Goal: Task Accomplishment & Management: Contribute content

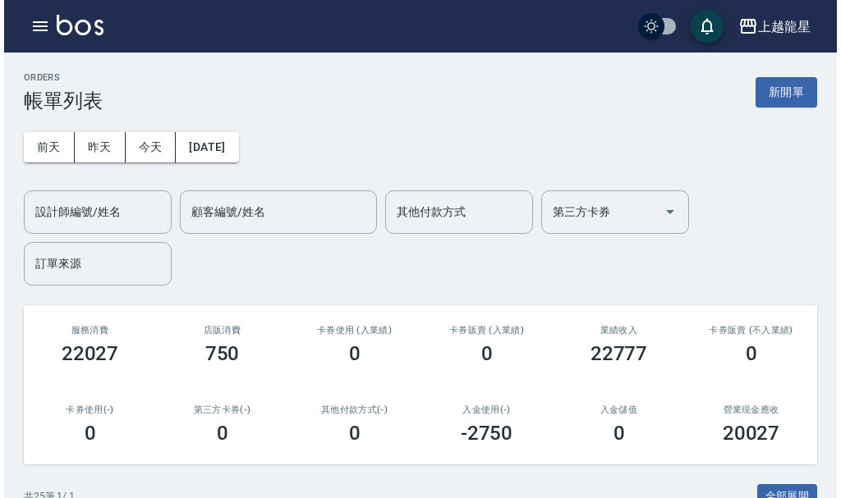
scroll to position [985, 0]
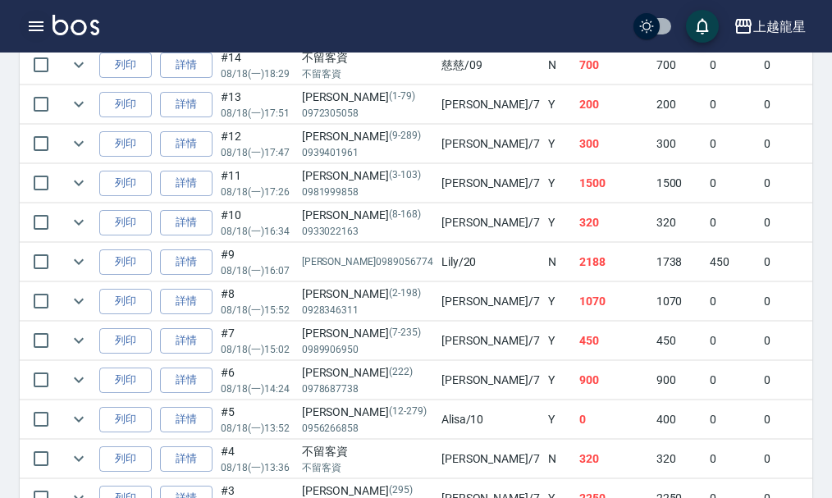
click at [36, 18] on icon "button" at bounding box center [36, 26] width 20 height 20
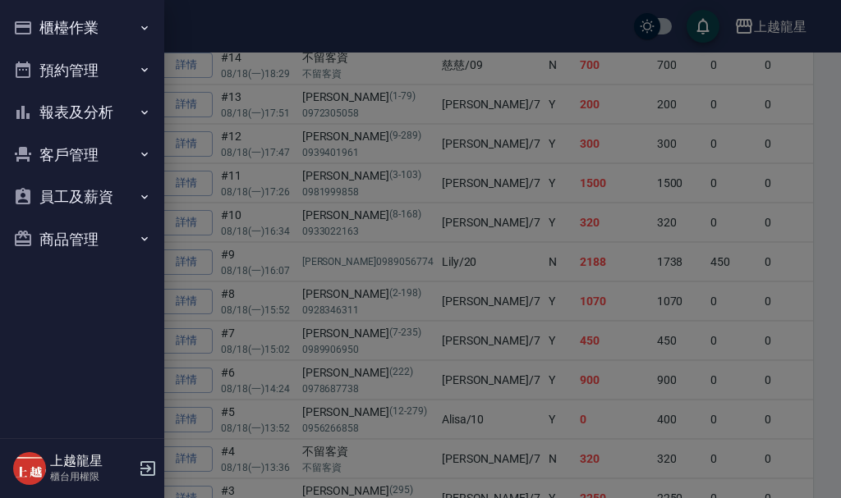
click at [65, 25] on button "櫃檯作業" at bounding box center [82, 28] width 151 height 43
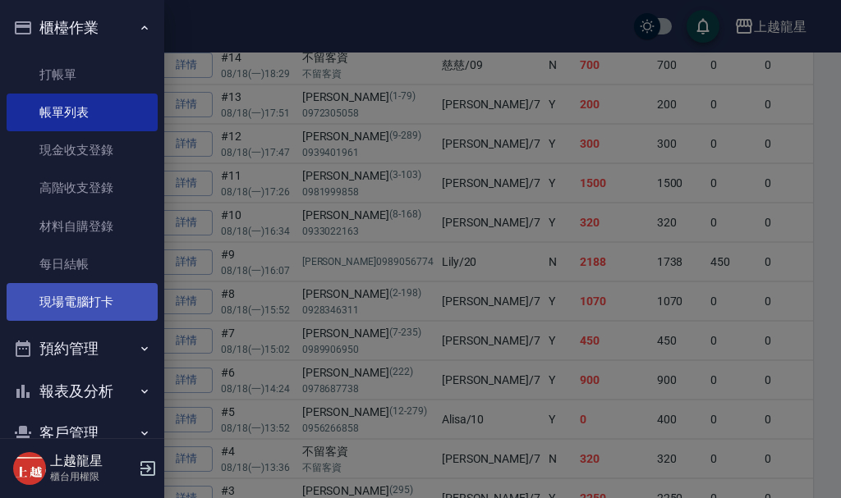
click at [49, 296] on link "現場電腦打卡" at bounding box center [82, 302] width 151 height 38
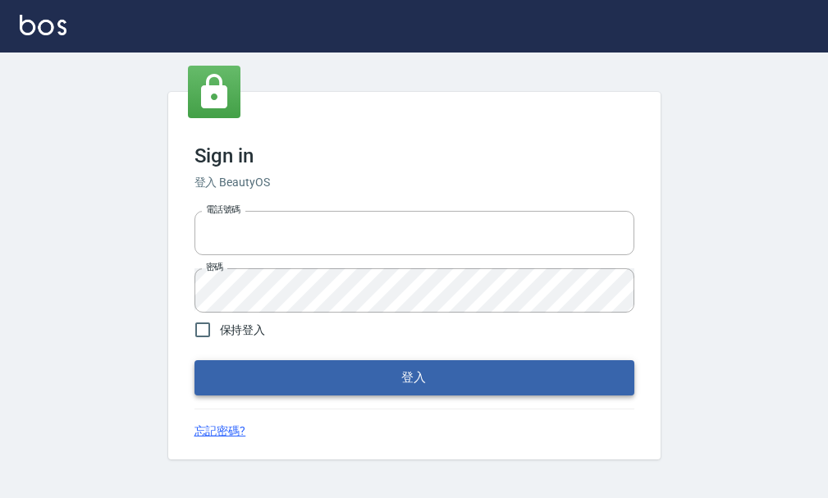
type input "25033354"
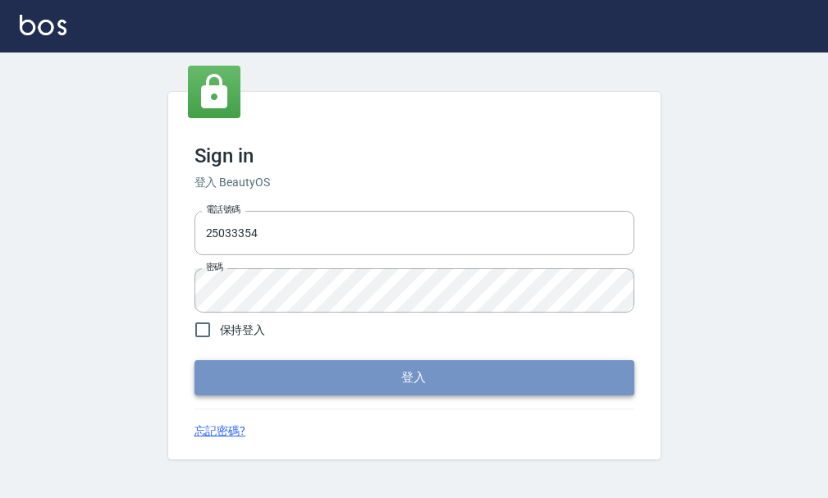
click at [494, 374] on button "登入" at bounding box center [415, 377] width 440 height 34
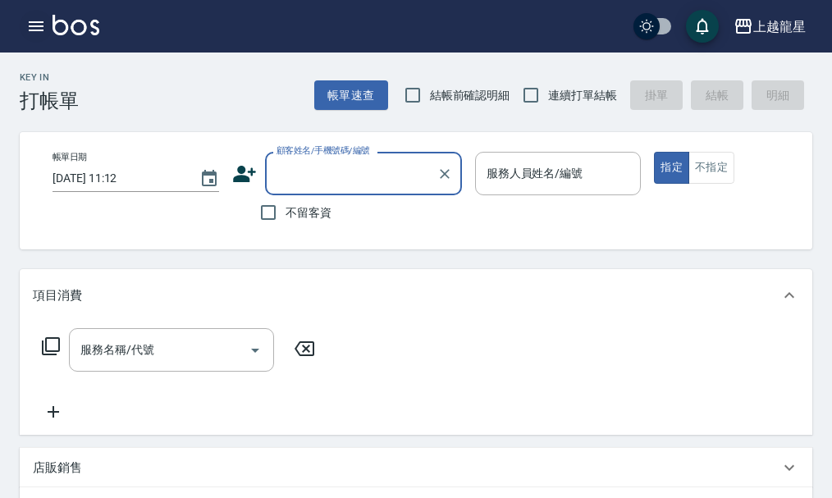
click at [34, 27] on icon "button" at bounding box center [36, 26] width 15 height 10
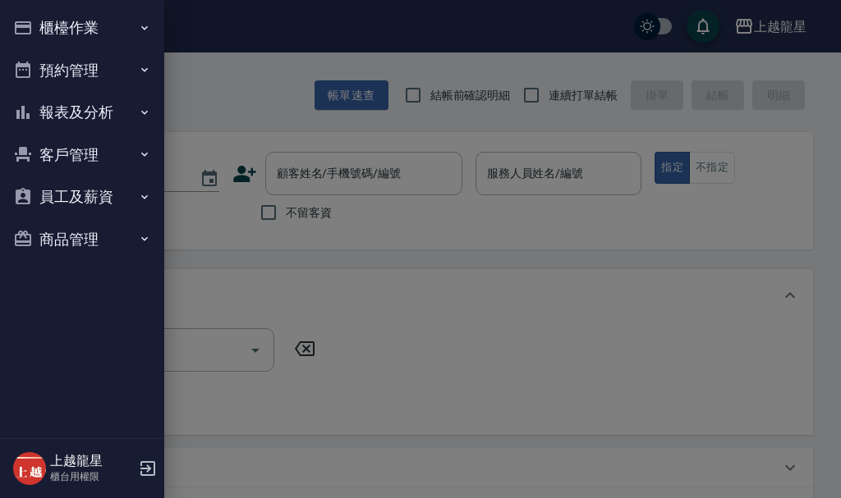
click at [34, 27] on button "櫃檯作業" at bounding box center [82, 28] width 151 height 43
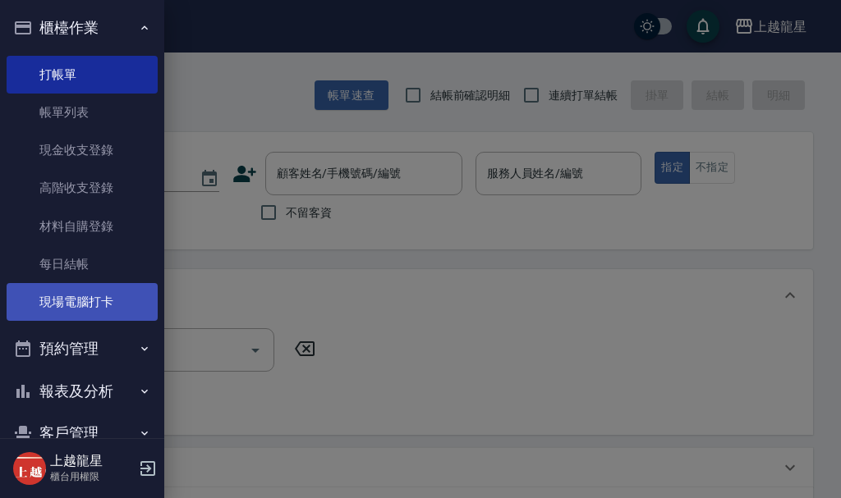
click at [84, 310] on link "現場電腦打卡" at bounding box center [82, 302] width 151 height 38
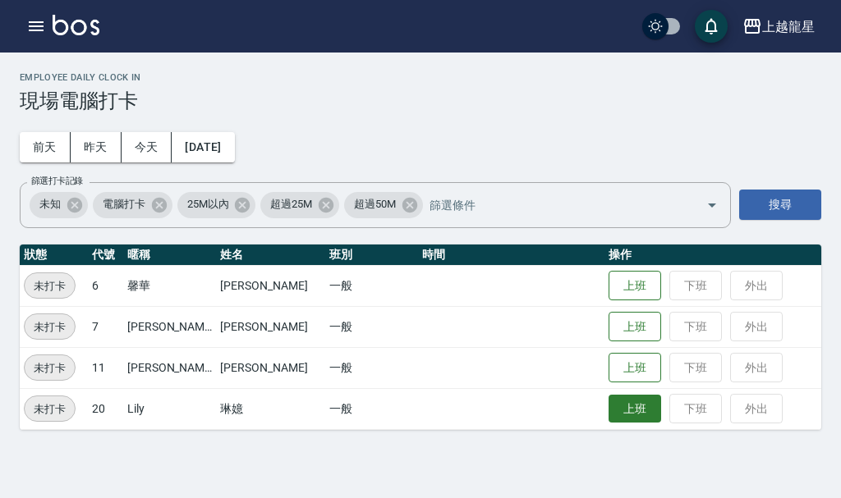
click at [615, 404] on button "上班" at bounding box center [634, 409] width 53 height 29
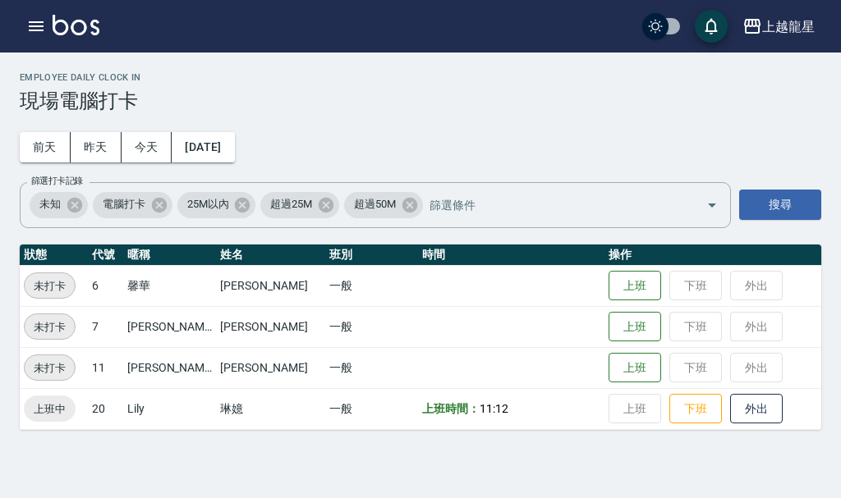
drag, startPoint x: 633, startPoint y: 369, endPoint x: 651, endPoint y: 365, distance: 18.4
click at [651, 365] on td "上班 下班 外出" at bounding box center [712, 367] width 217 height 41
click at [614, 371] on button "上班" at bounding box center [634, 368] width 53 height 29
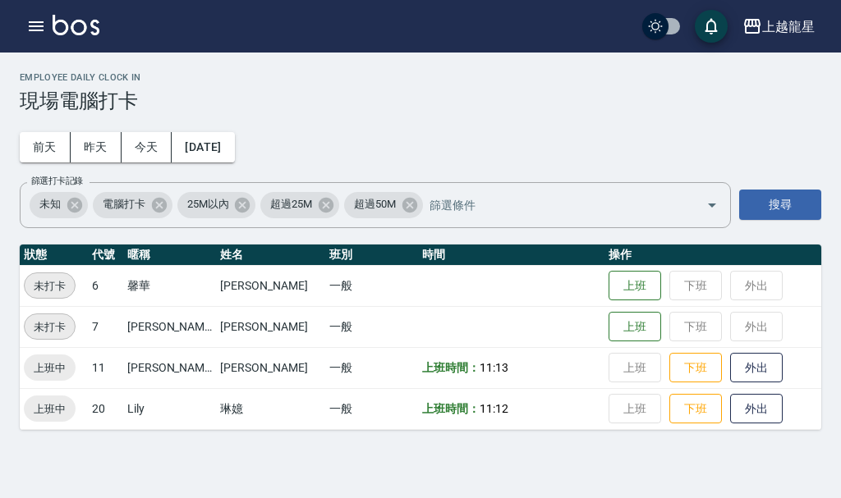
click at [64, 28] on img at bounding box center [76, 25] width 47 height 21
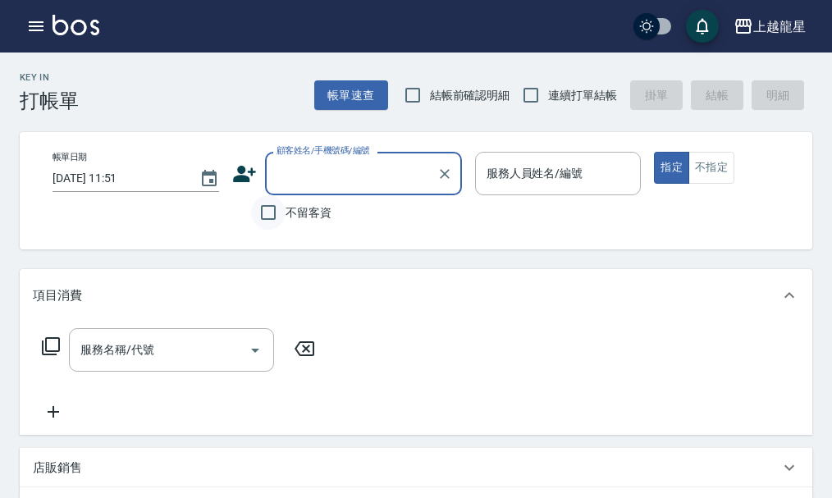
click at [268, 218] on input "不留客資" at bounding box center [268, 212] width 34 height 34
checkbox input "true"
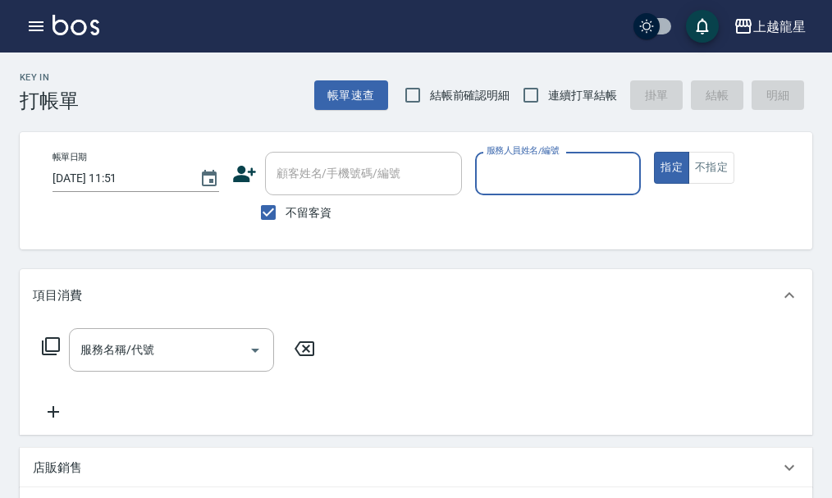
click at [502, 171] on input "服務人員姓名/編號" at bounding box center [559, 173] width 152 height 29
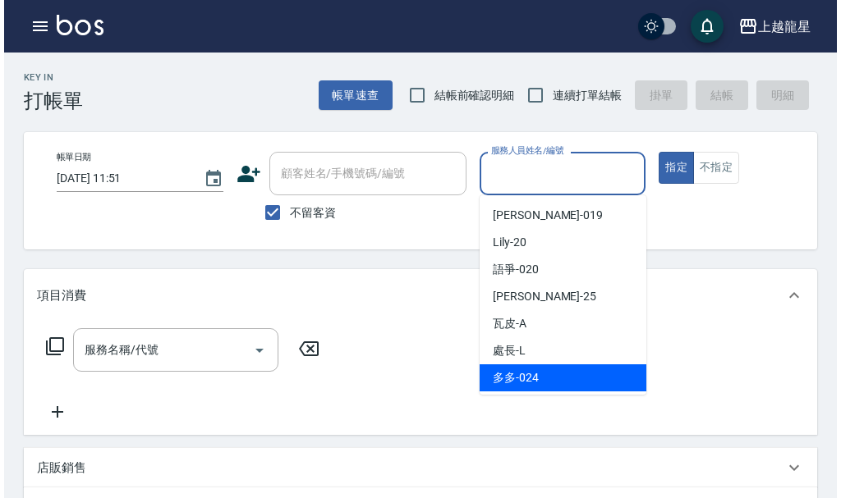
scroll to position [301, 0]
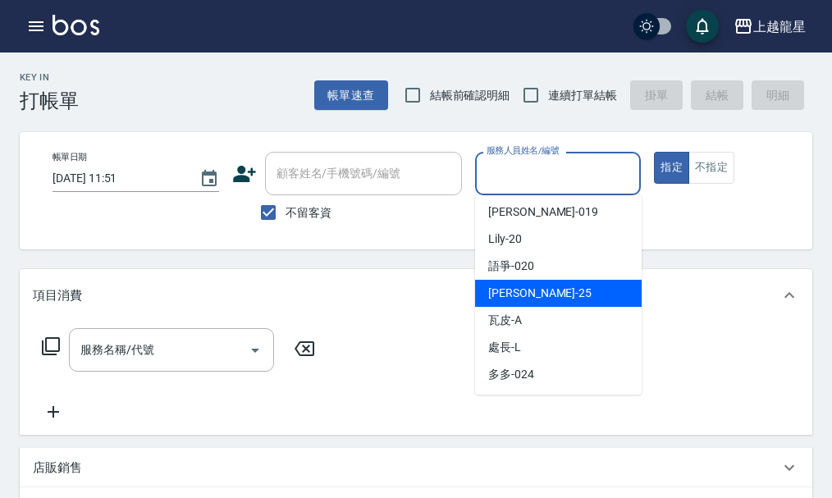
click at [556, 300] on div "淑雲 -25" at bounding box center [558, 293] width 167 height 27
type input "淑雲-25"
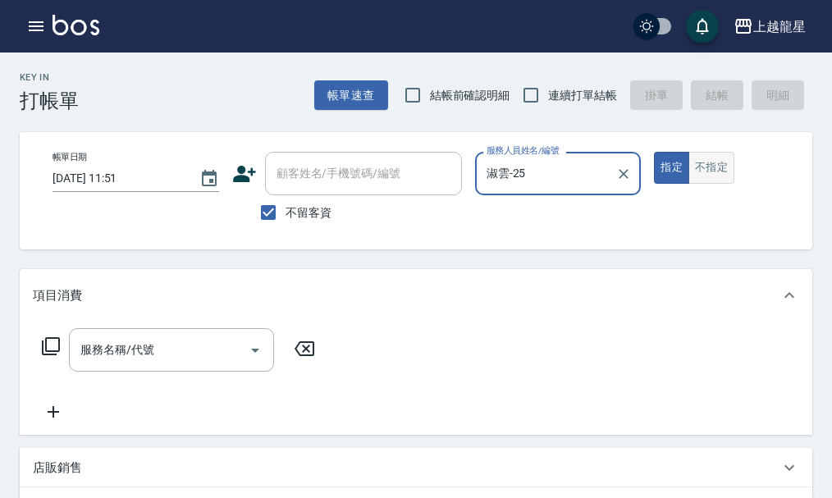
drag, startPoint x: 704, startPoint y: 165, endPoint x: 699, endPoint y: 173, distance: 10.0
click at [704, 167] on button "不指定" at bounding box center [712, 168] width 46 height 32
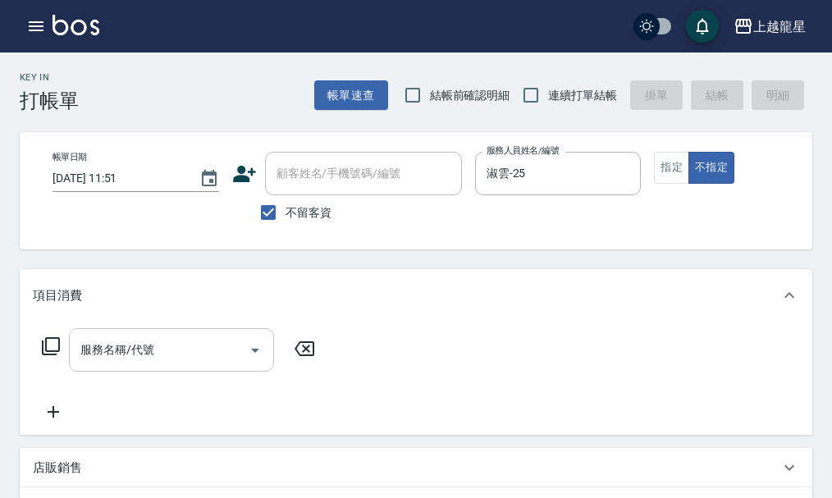
click at [213, 365] on input "服務名稱/代號" at bounding box center [159, 350] width 166 height 29
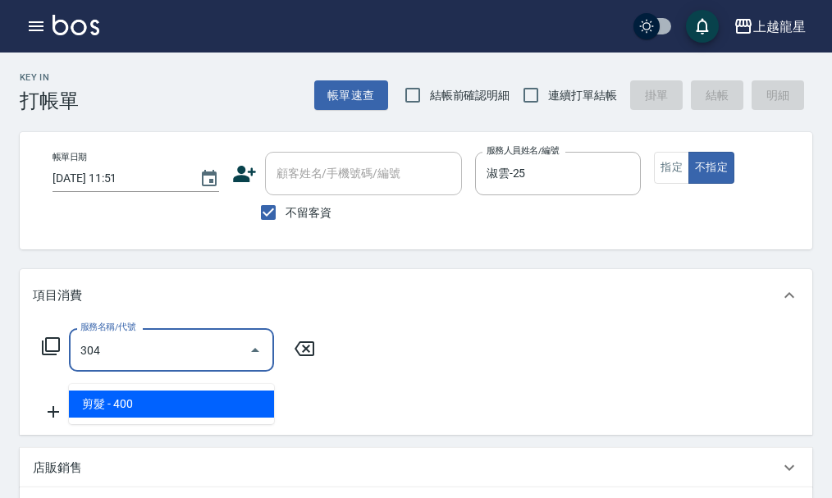
type input "剪髮(304)"
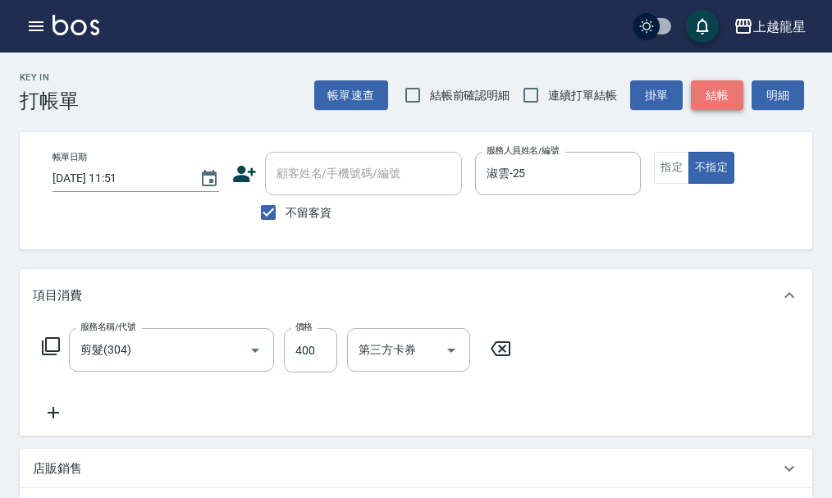
click at [713, 99] on button "結帳" at bounding box center [717, 95] width 53 height 30
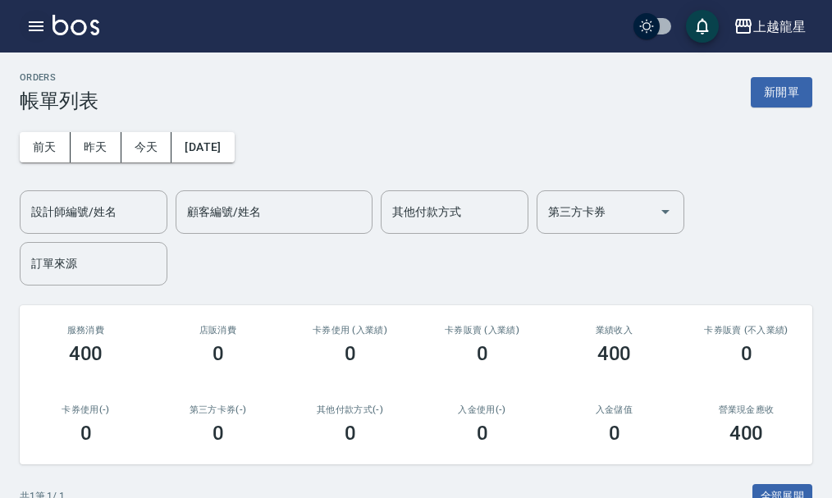
click at [27, 27] on icon "button" at bounding box center [36, 26] width 20 height 20
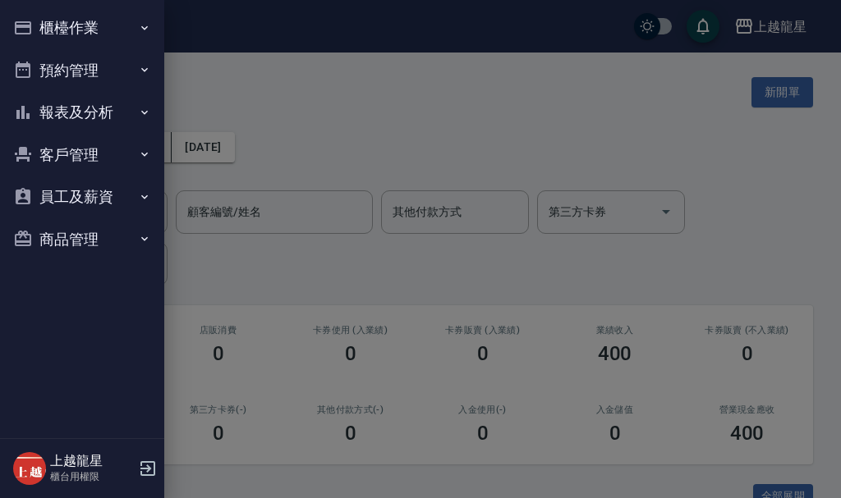
click at [93, 121] on button "報表及分析" at bounding box center [82, 112] width 151 height 43
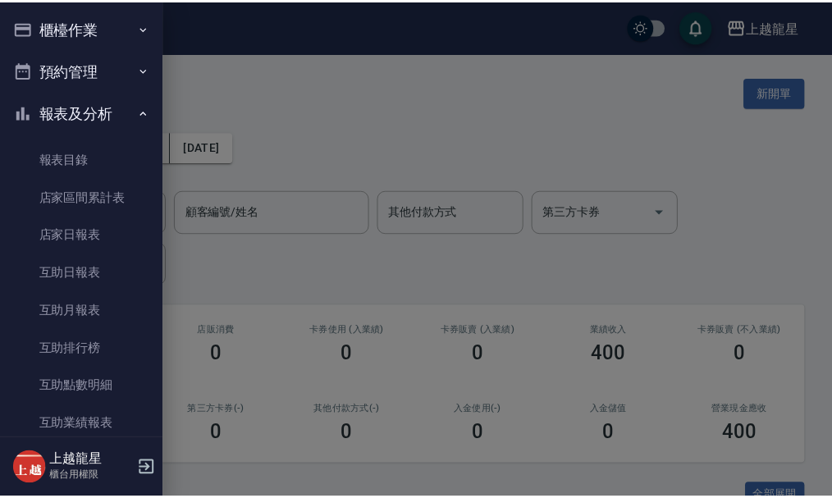
scroll to position [410, 0]
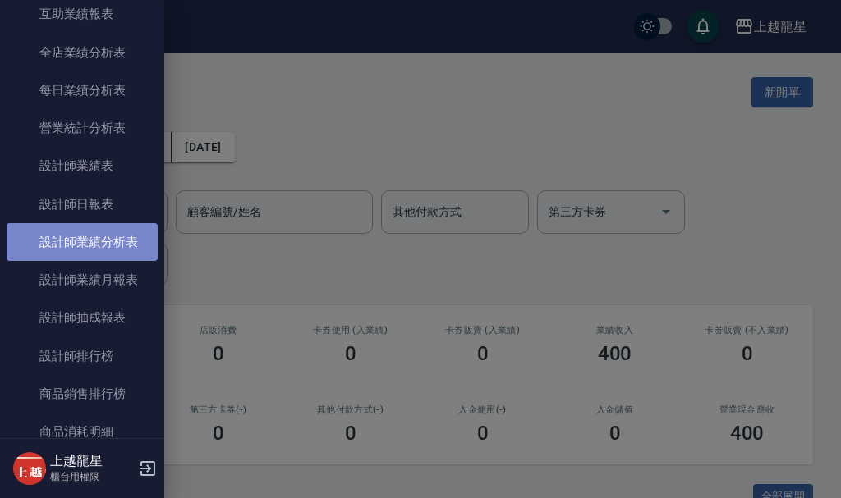
click at [125, 248] on link "設計師業績分析表" at bounding box center [82, 242] width 151 height 38
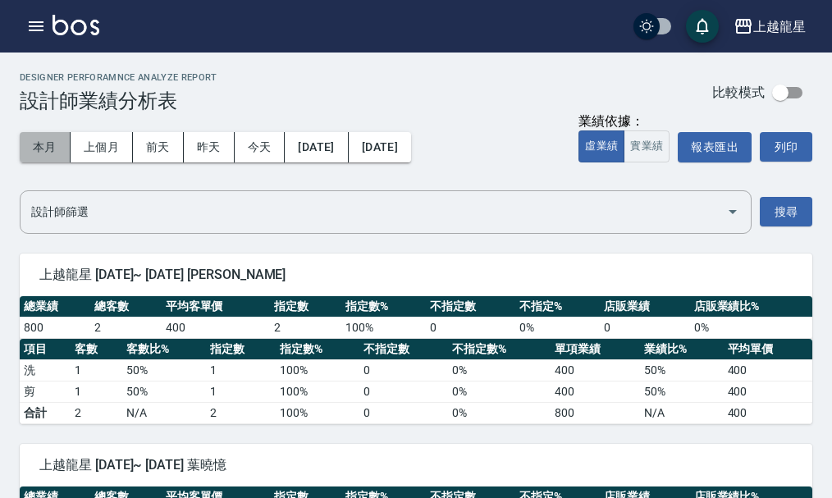
click at [57, 154] on button "本月" at bounding box center [45, 147] width 51 height 30
click at [644, 157] on button "實業績" at bounding box center [647, 147] width 46 height 32
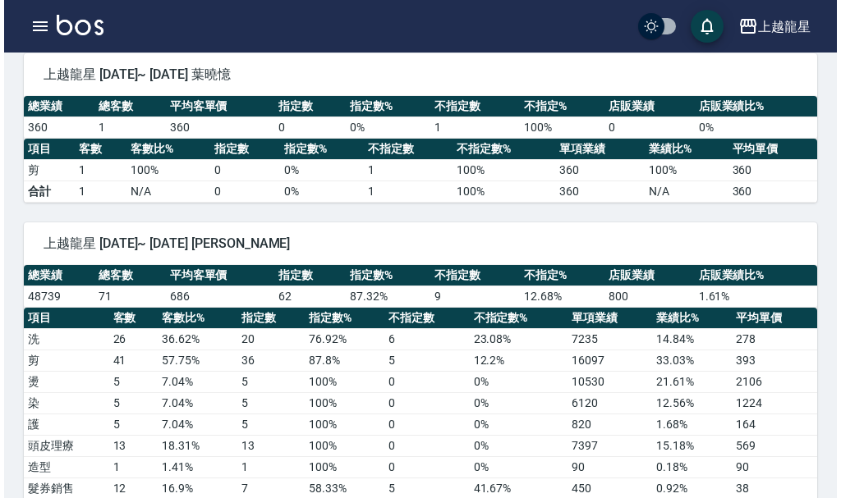
scroll to position [82, 0]
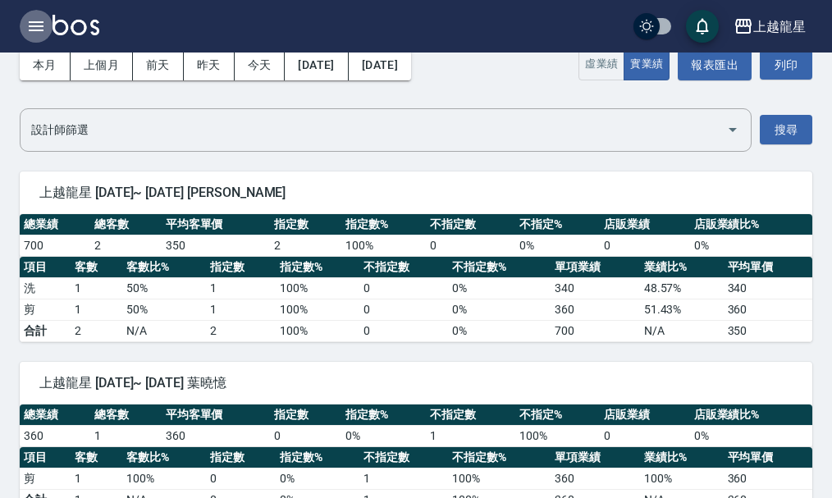
click at [30, 27] on icon "button" at bounding box center [36, 26] width 15 height 10
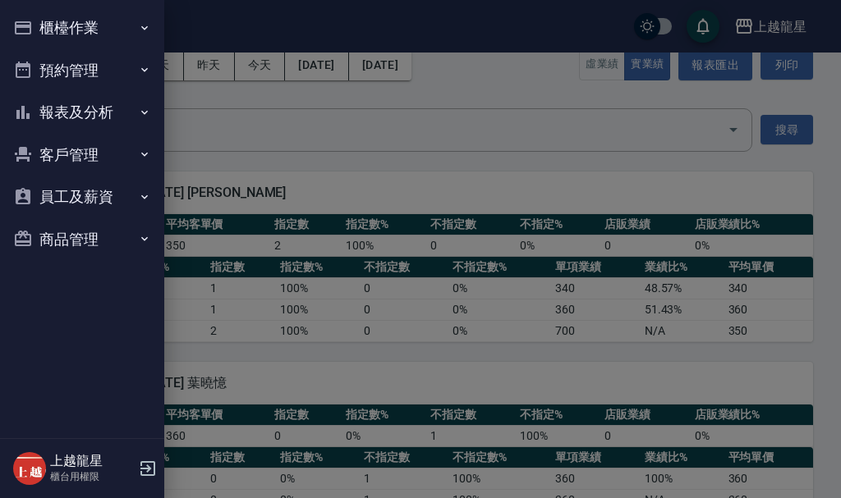
click at [39, 26] on button "櫃檯作業" at bounding box center [82, 28] width 151 height 43
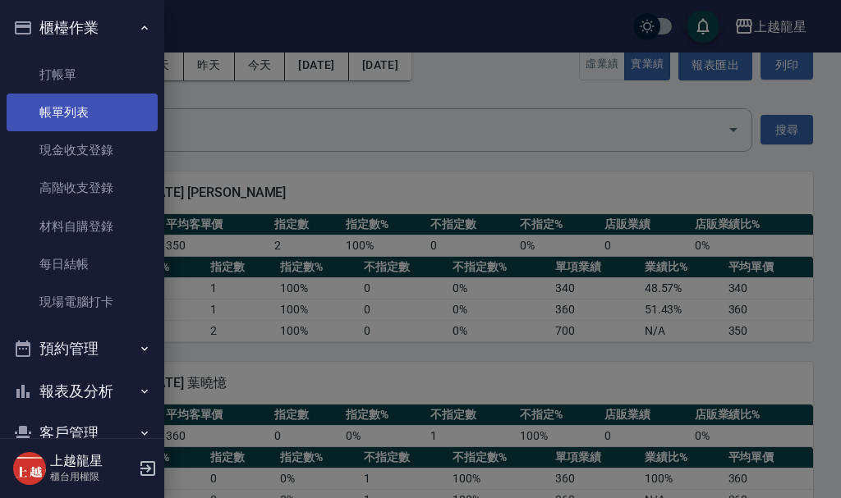
click at [71, 121] on link "帳單列表" at bounding box center [82, 113] width 151 height 38
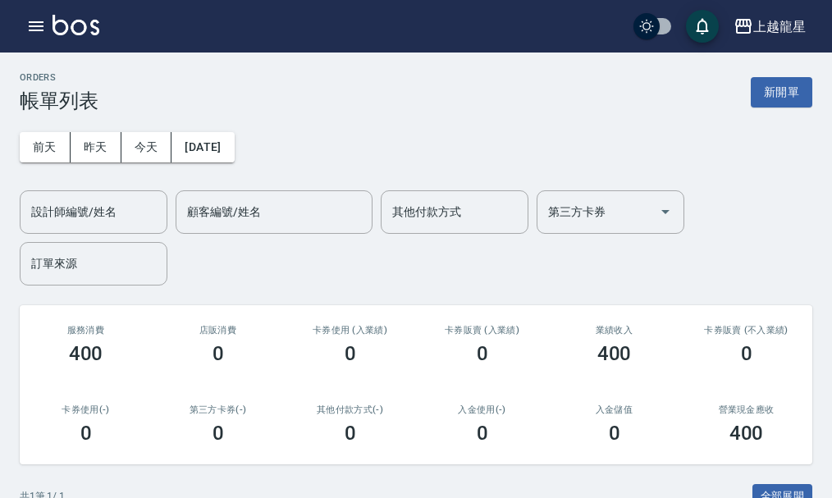
click at [64, 25] on img at bounding box center [76, 25] width 47 height 21
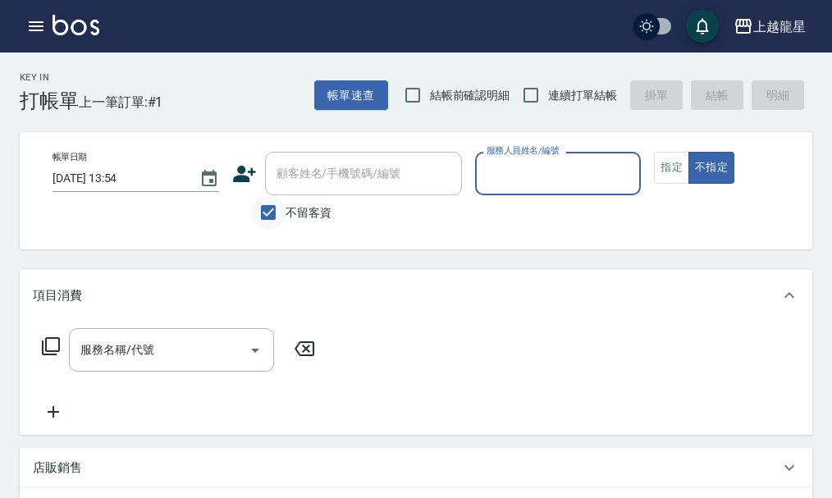
click at [268, 211] on input "不留客資" at bounding box center [268, 212] width 34 height 34
checkbox input "false"
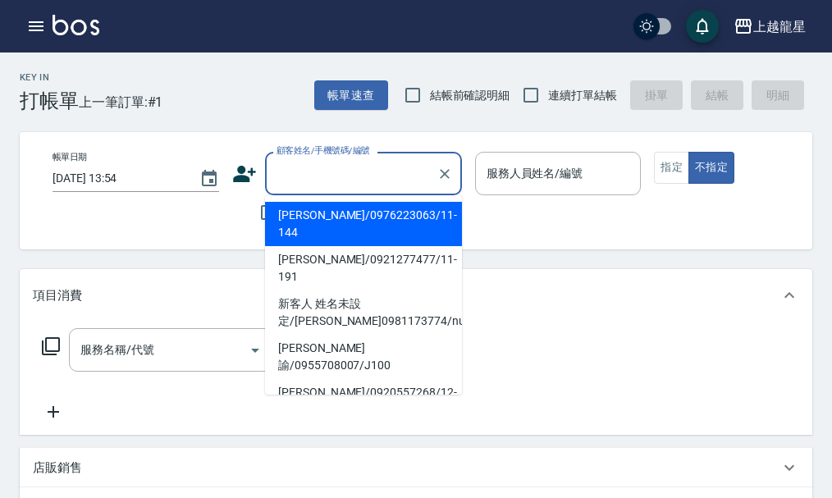
click at [279, 177] on input "顧客姓名/手機號碼/編號" at bounding box center [352, 173] width 158 height 29
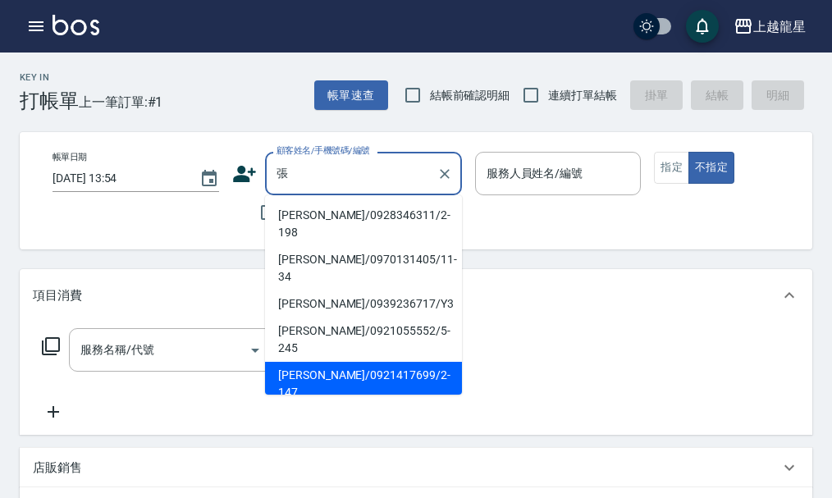
click at [424, 362] on li "張美蘭/0921417699/2-147" at bounding box center [363, 384] width 197 height 44
type input "張美蘭/0921417699/2-147"
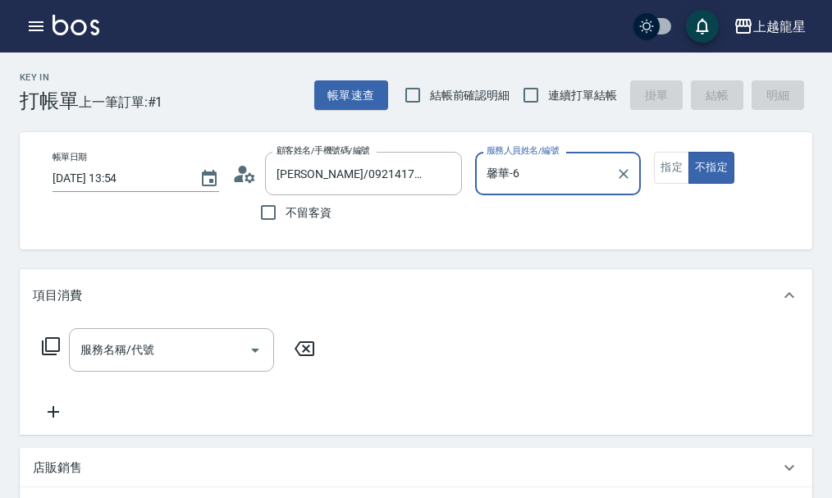
click at [539, 183] on input "馨華-6" at bounding box center [546, 173] width 127 height 29
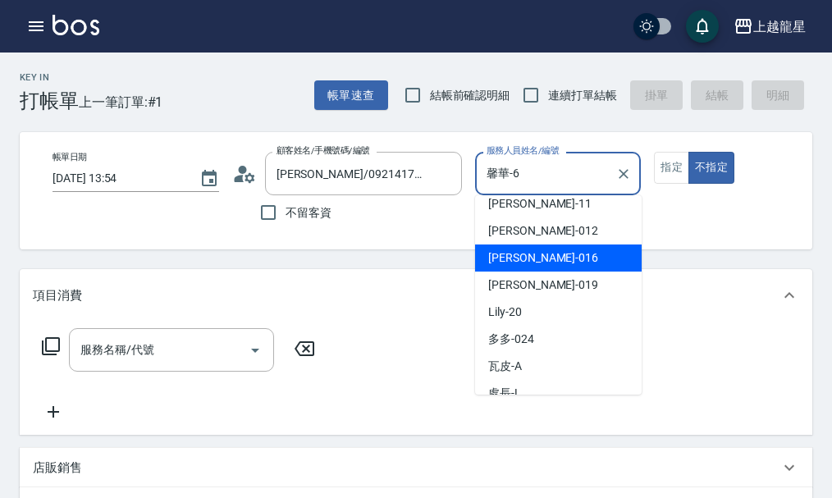
scroll to position [301, 0]
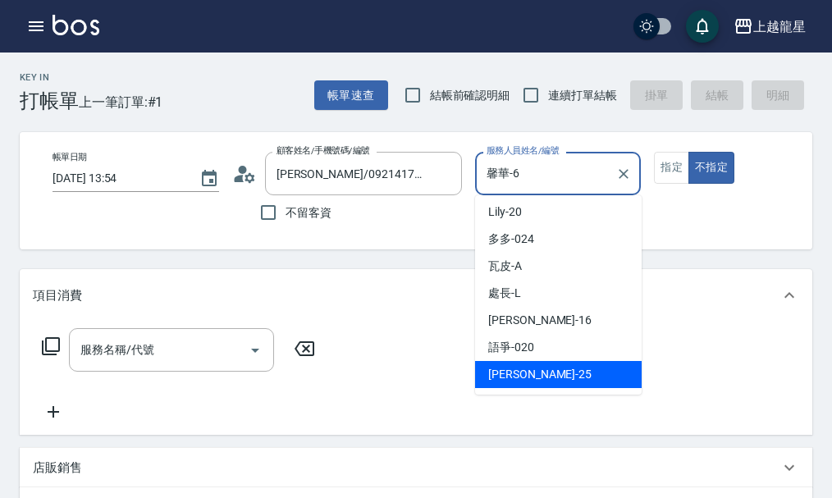
click at [517, 381] on span "淑雲 -25" at bounding box center [539, 374] width 103 height 17
type input "淑雲-25"
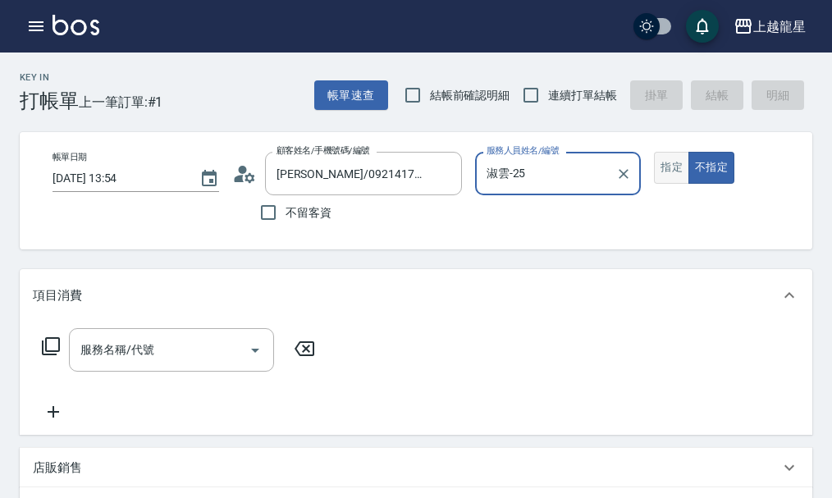
click at [665, 182] on button "指定" at bounding box center [671, 168] width 35 height 32
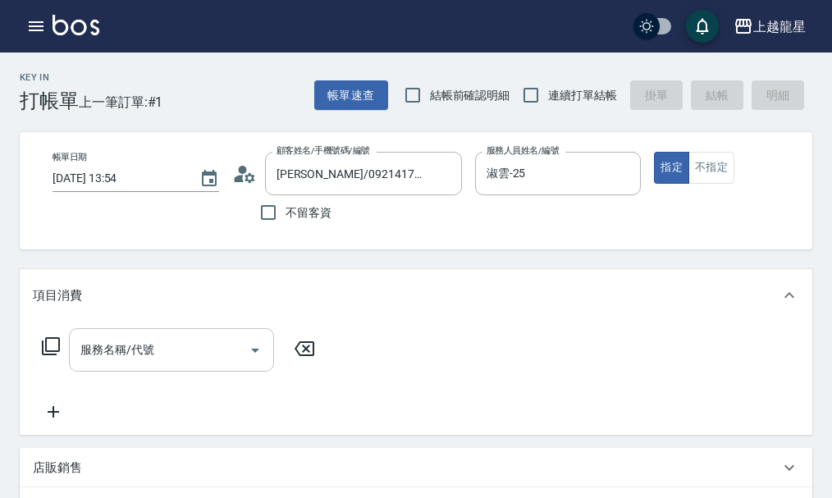
click at [129, 365] on input "服務名稱/代號" at bounding box center [159, 350] width 166 height 29
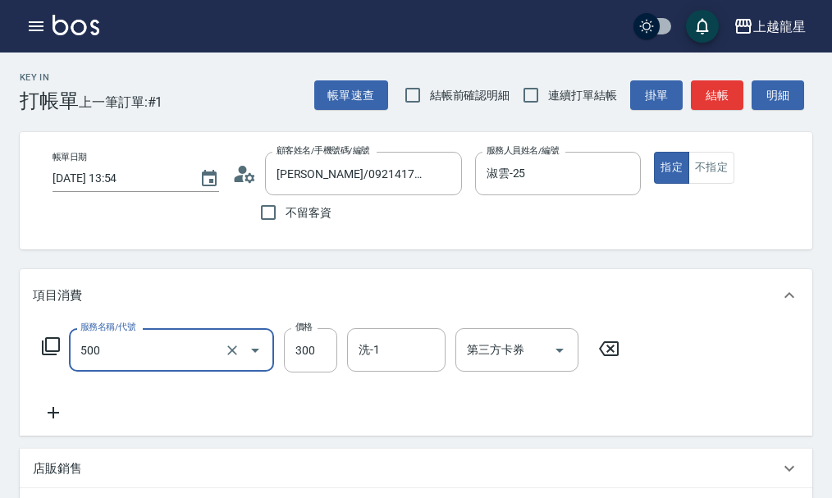
type input "一般洗髮(500)"
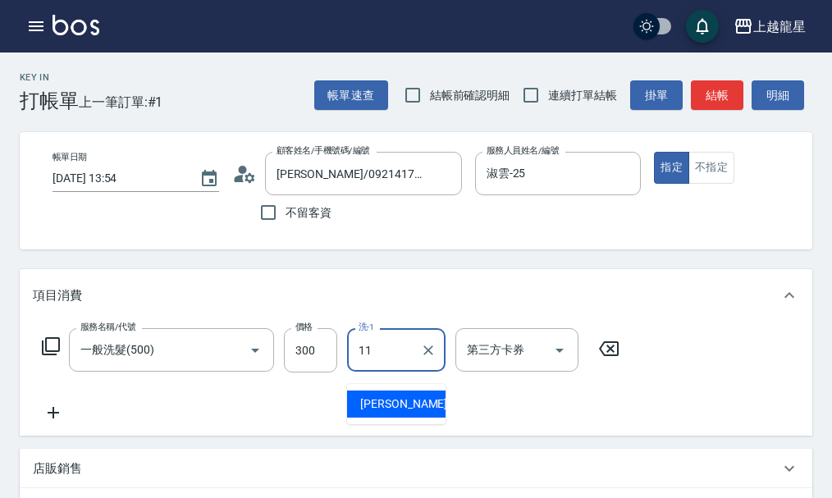
type input "潘潘-11"
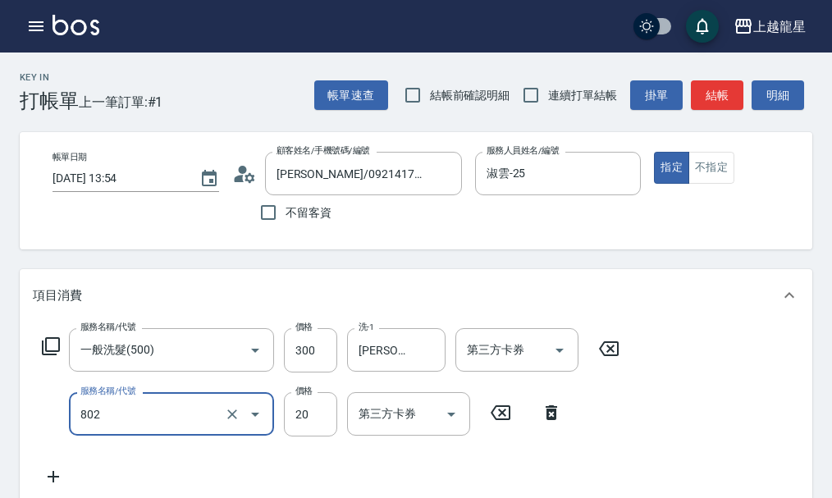
type input "潤絲(802)"
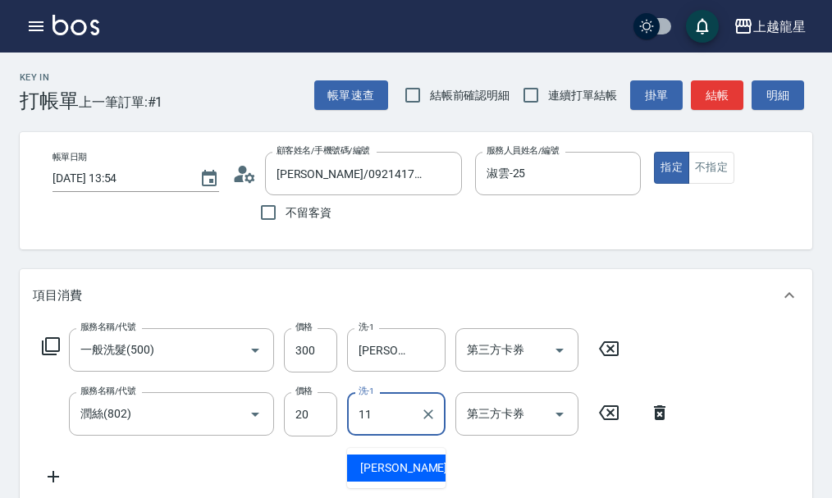
type input "潘潘-11"
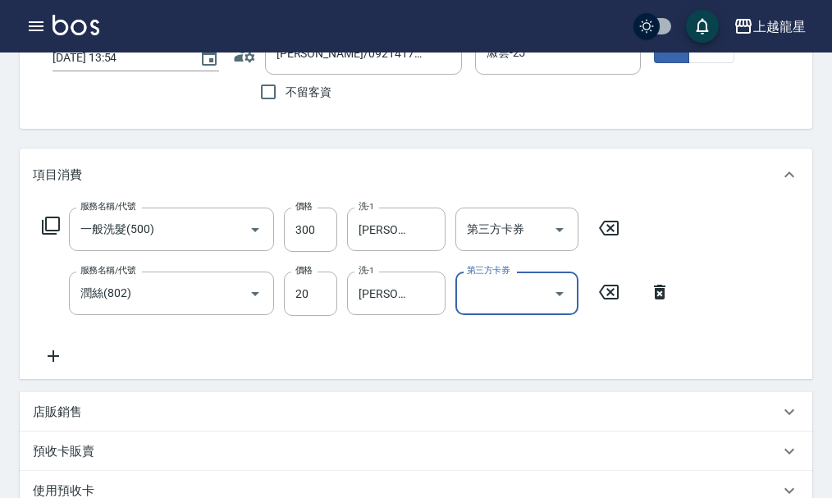
scroll to position [493, 0]
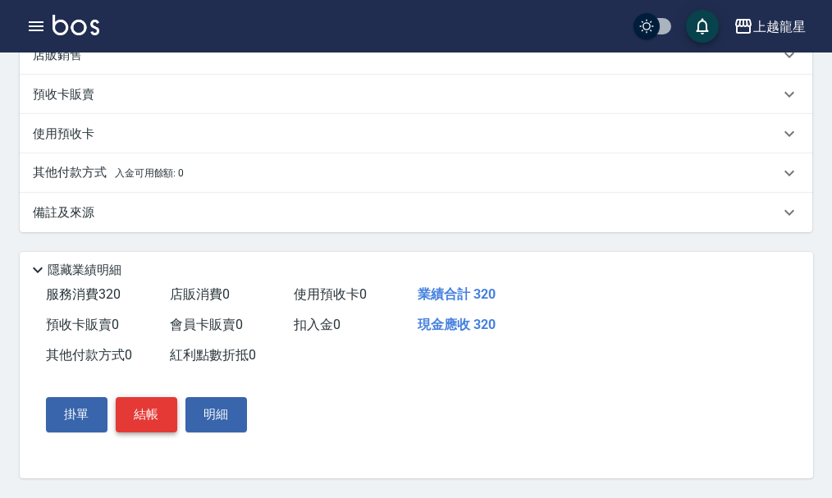
click at [154, 415] on button "結帳" at bounding box center [147, 414] width 62 height 34
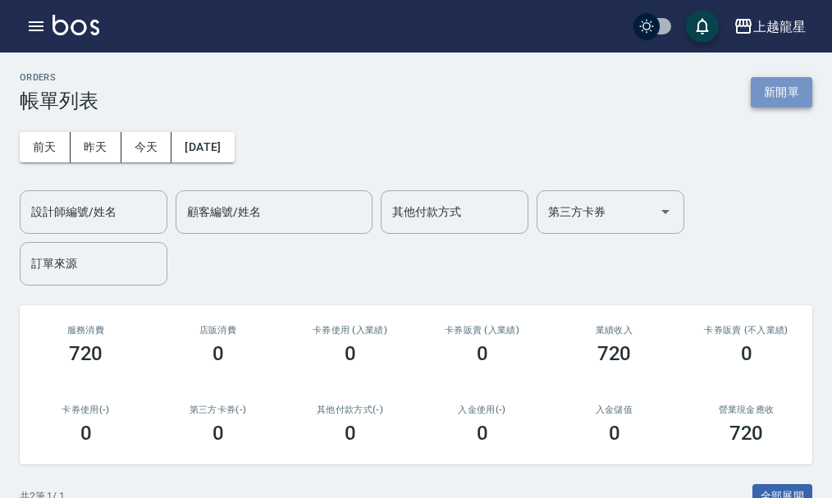
click at [805, 97] on button "新開單" at bounding box center [782, 92] width 62 height 30
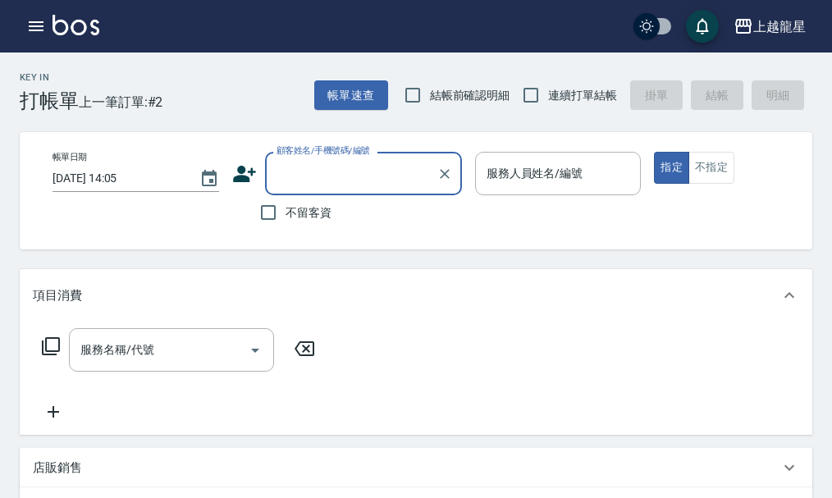
type input "ㄗ"
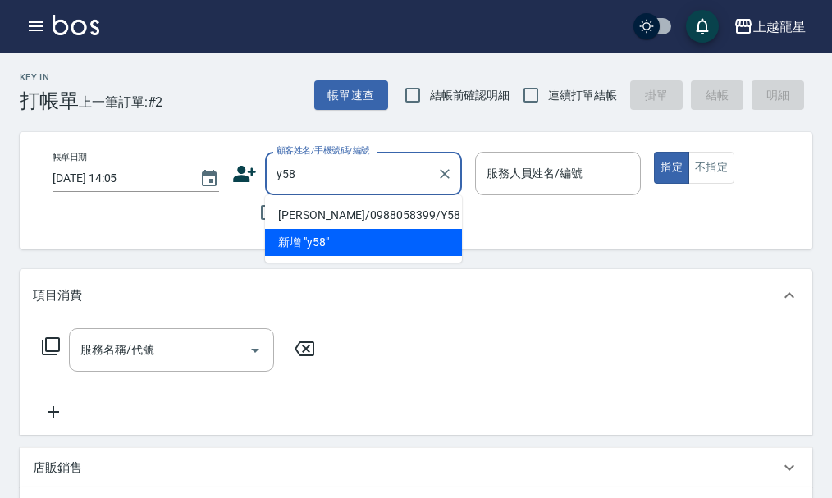
click at [368, 201] on ul "賴淑霞/0988058399/Y58 新增 "y58"" at bounding box center [363, 228] width 197 height 67
click at [381, 215] on li "賴淑霞/0988058399/Y58" at bounding box center [363, 215] width 197 height 27
type input "賴淑霞/0988058399/Y58"
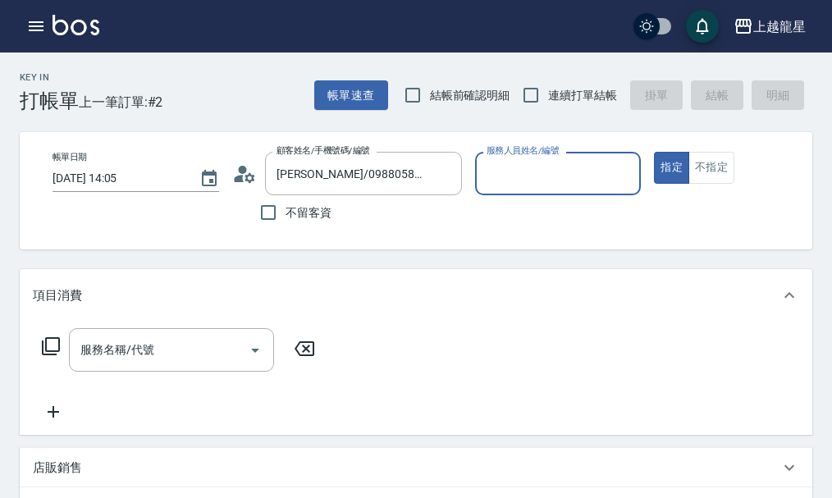
type input "淑雲-25"
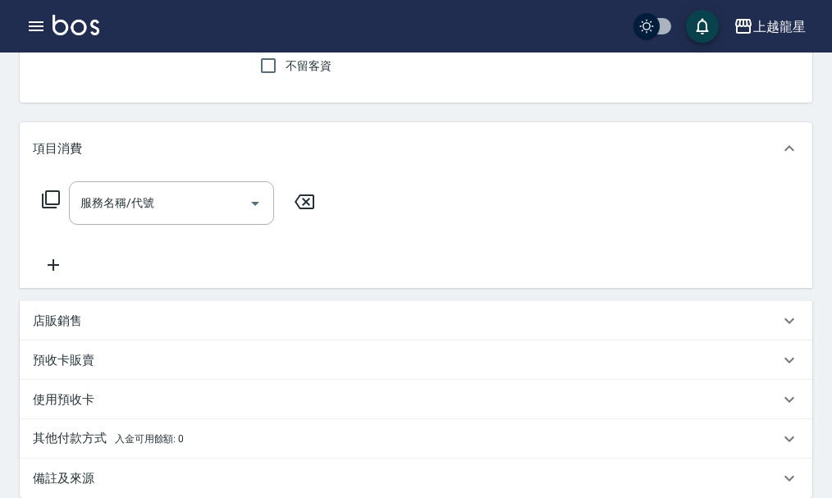
scroll to position [164, 0]
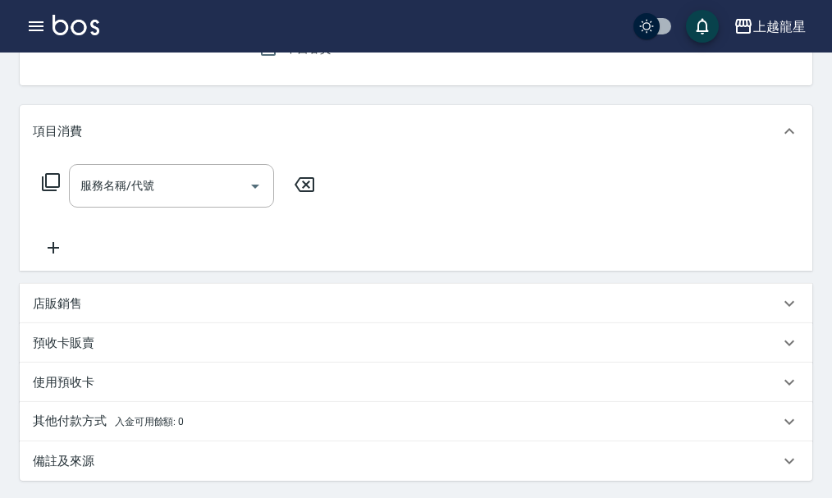
click at [51, 313] on p "店販銷售" at bounding box center [57, 304] width 49 height 17
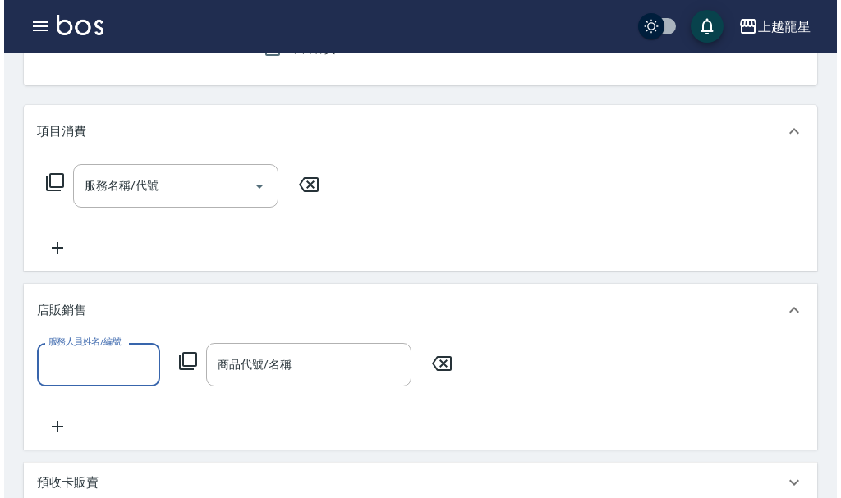
scroll to position [0, 0]
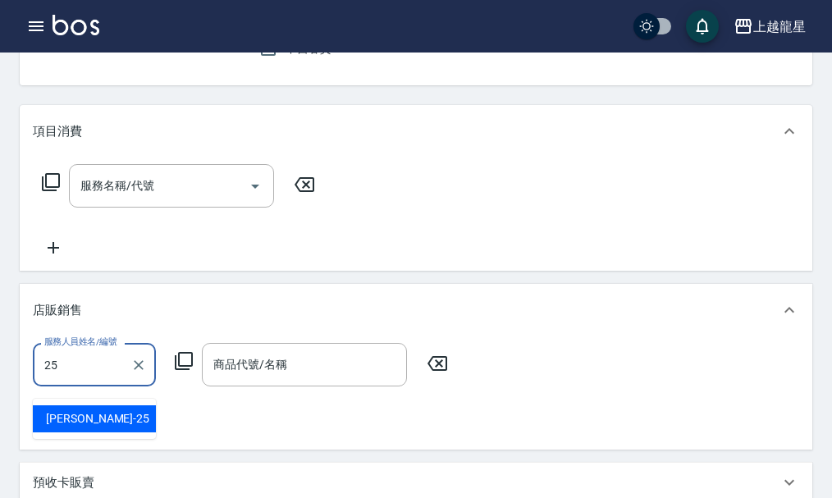
click at [128, 415] on div "淑雲 -25" at bounding box center [94, 419] width 123 height 27
type input "淑雲-25"
click at [186, 371] on icon at bounding box center [184, 361] width 20 height 20
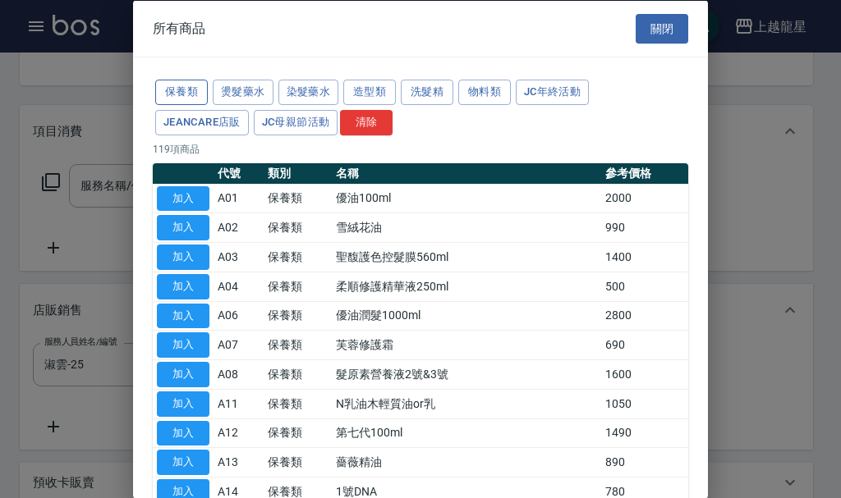
click at [169, 91] on button "保養類" at bounding box center [181, 92] width 53 height 25
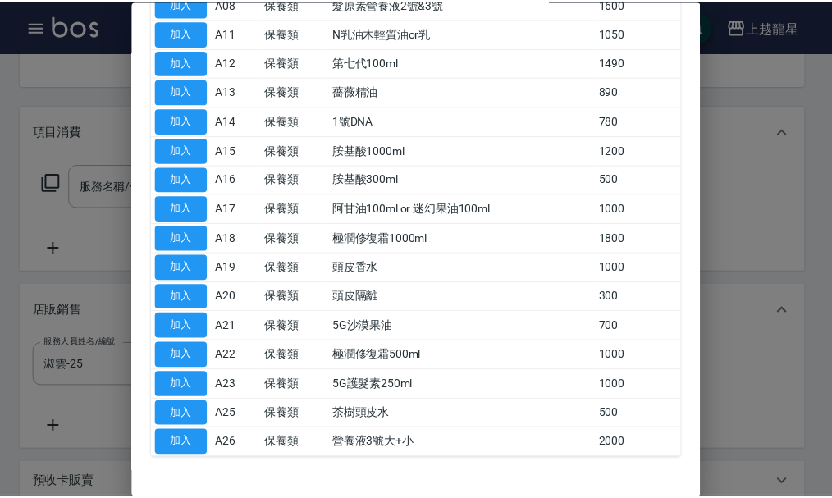
scroll to position [421, 0]
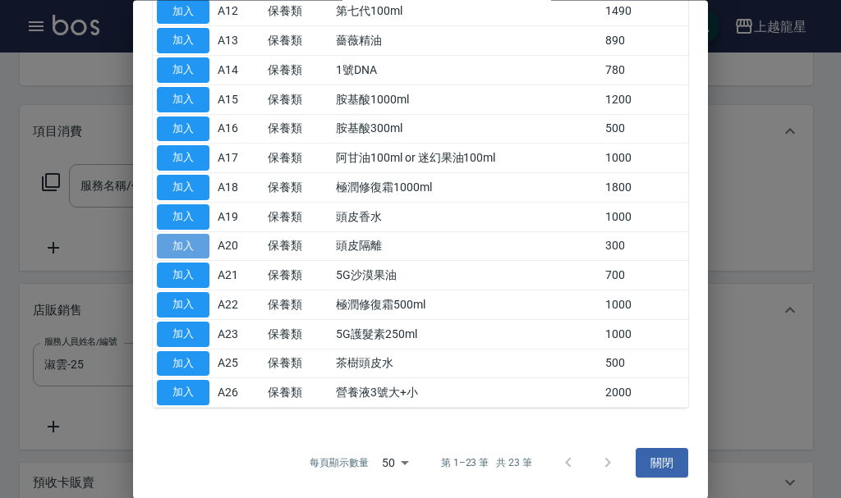
click at [187, 245] on button "加入" at bounding box center [183, 246] width 53 height 25
type input "頭皮隔離"
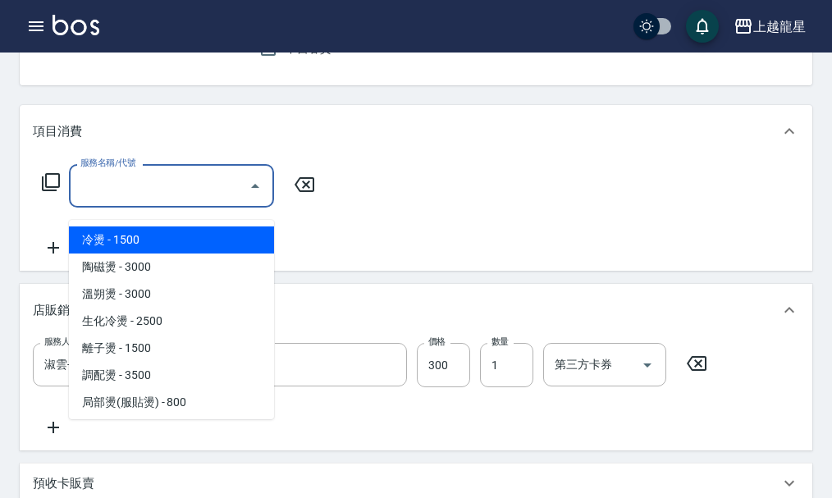
click at [118, 197] on input "服務名稱/代號" at bounding box center [159, 186] width 166 height 29
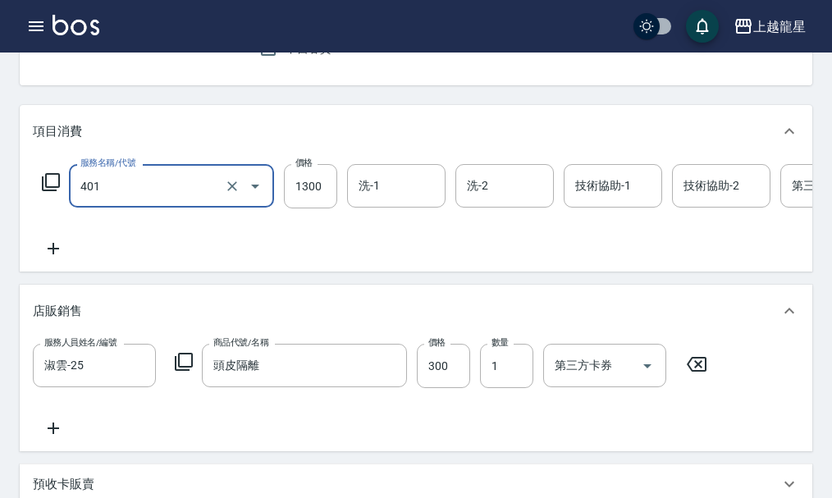
type input "染髮根3公分內(401)"
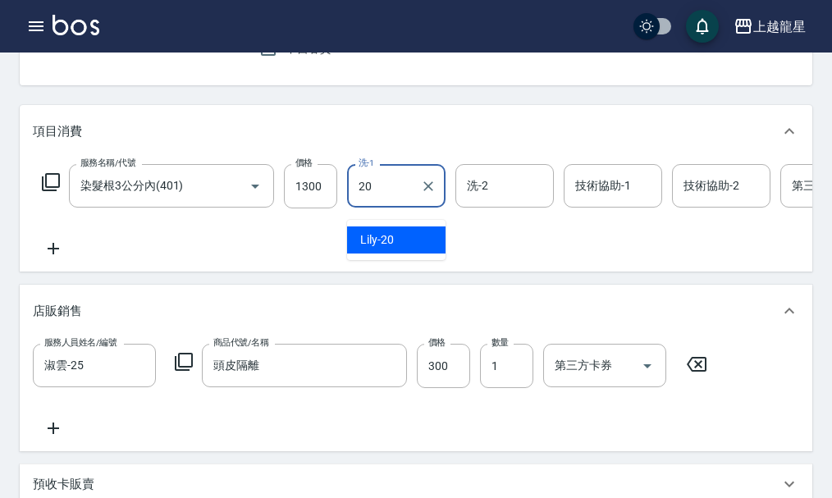
type input "Lily-20"
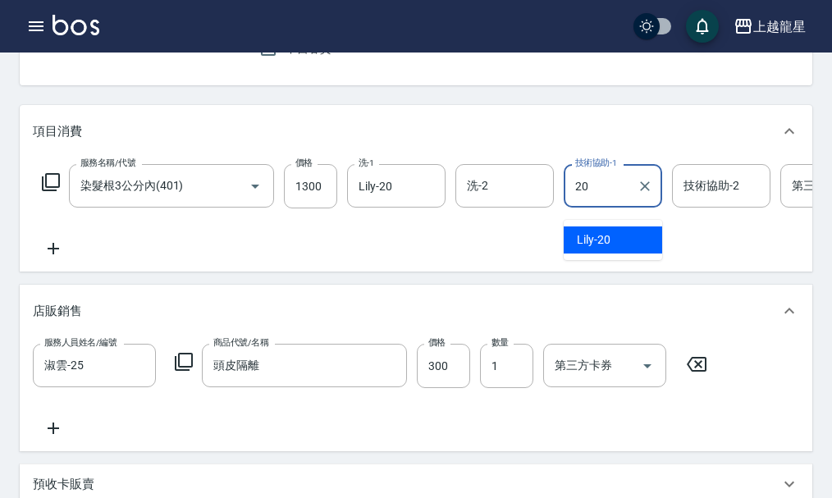
type input "Lily-20"
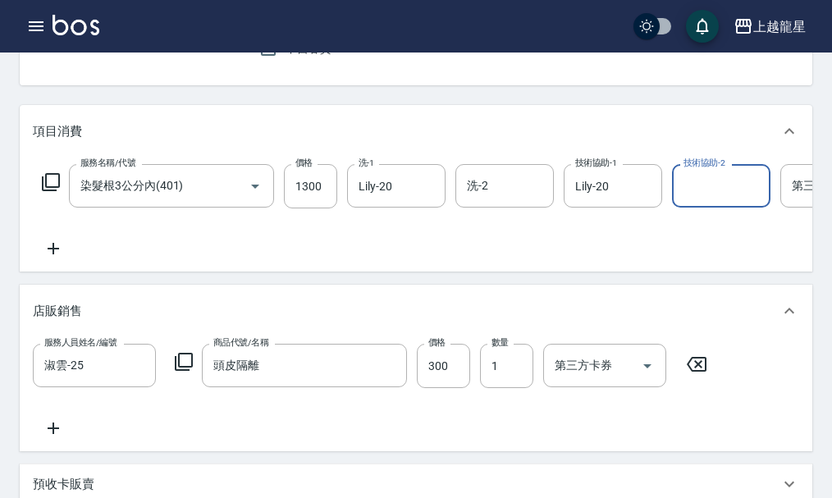
click at [53, 255] on icon at bounding box center [53, 249] width 41 height 20
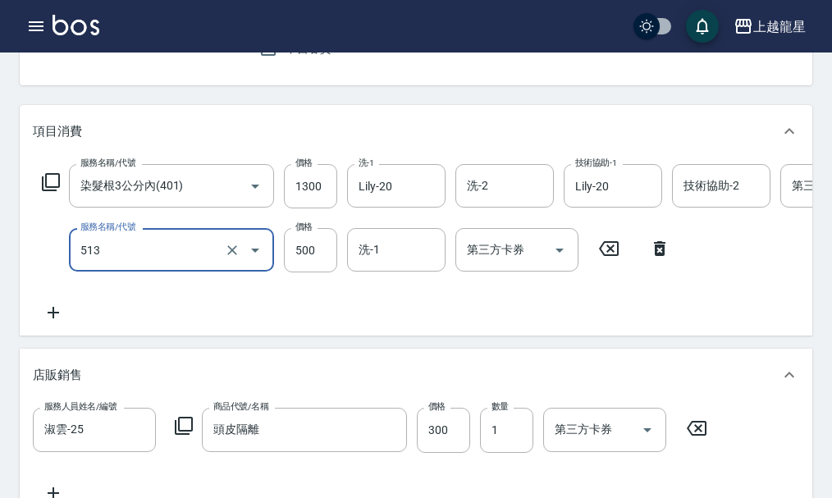
type input "SPA健康洗(513)"
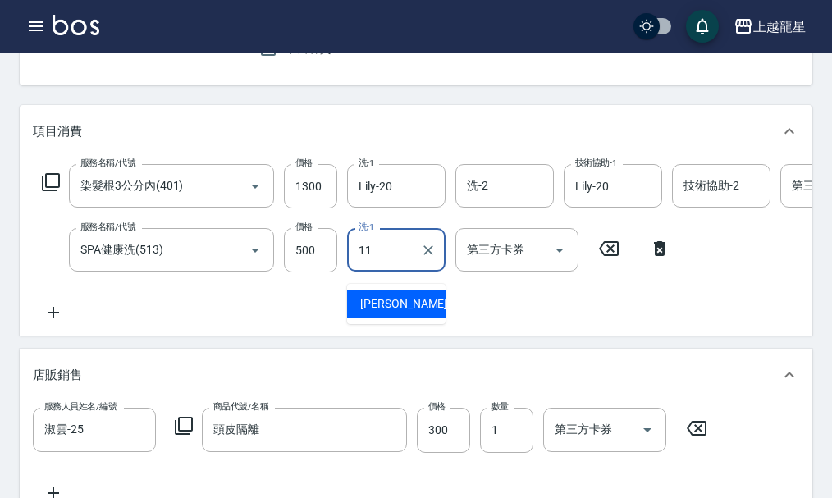
type input "潘潘-11"
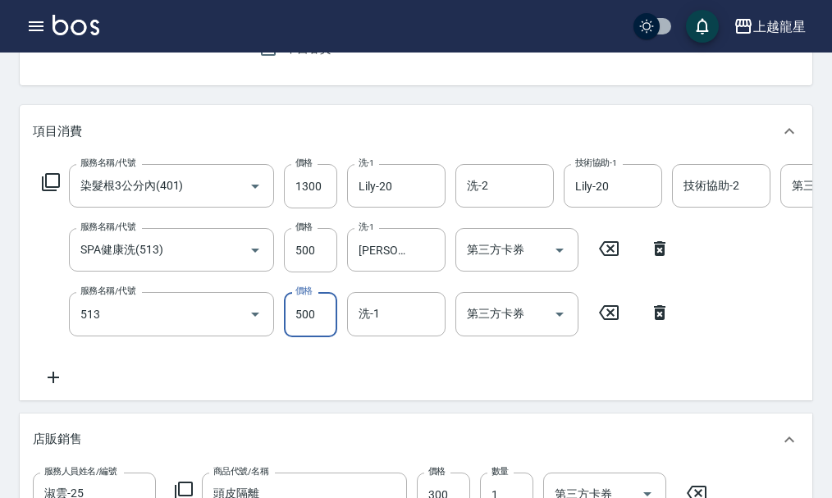
type input "SPA健康洗(513)"
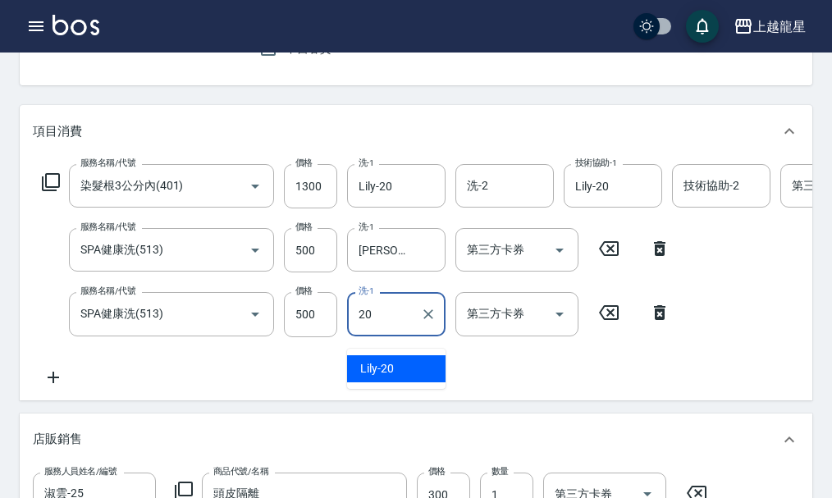
type input "Lily-20"
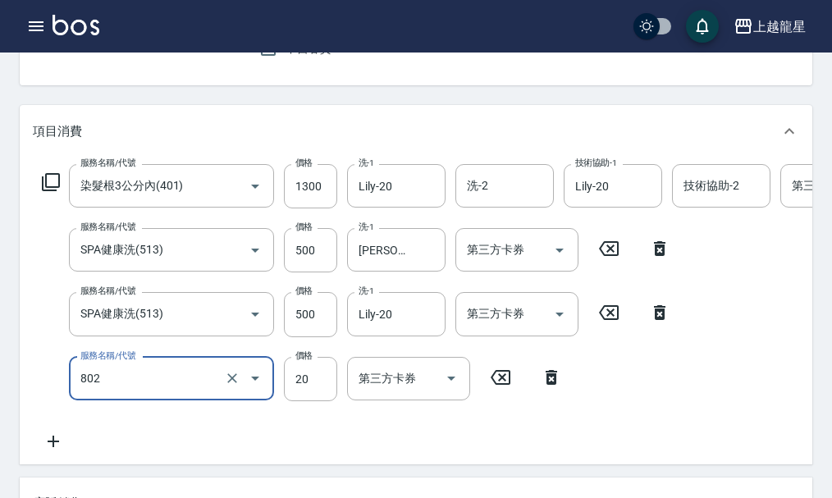
type input "潤絲(802)"
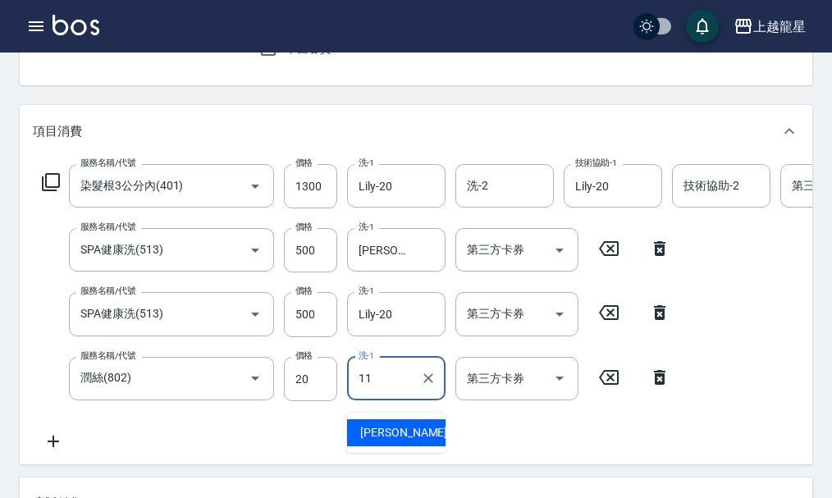
type input "潘潘-11"
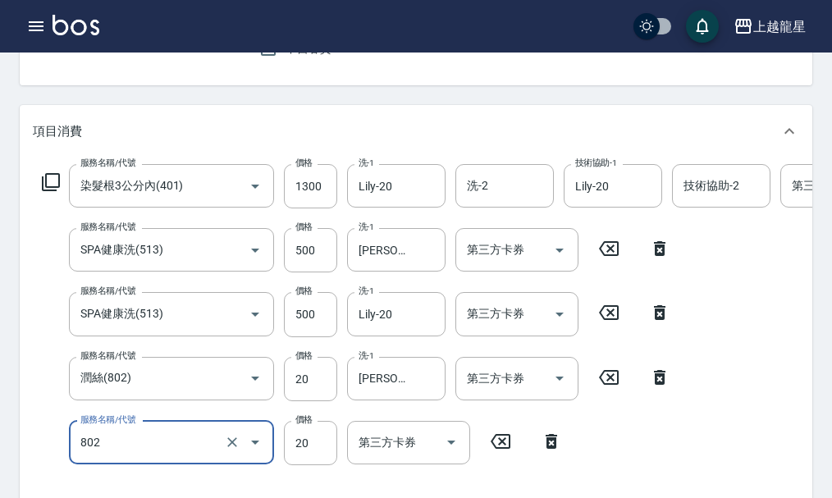
type input "潤絲(802)"
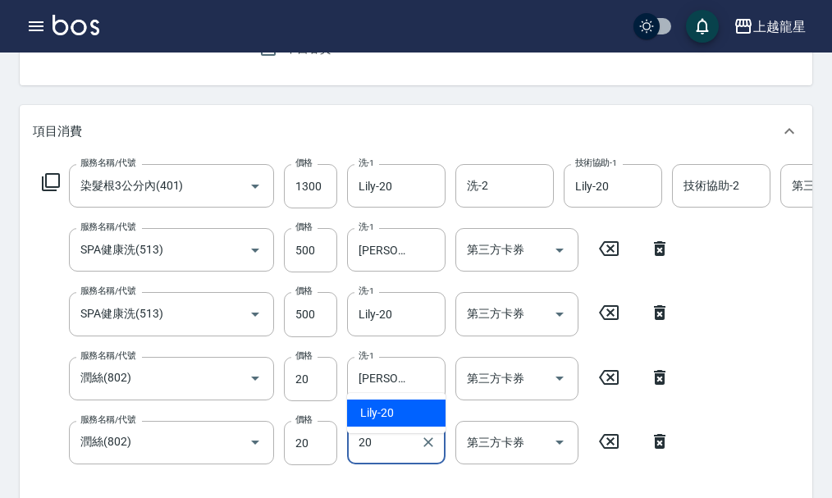
type input "Lily-20"
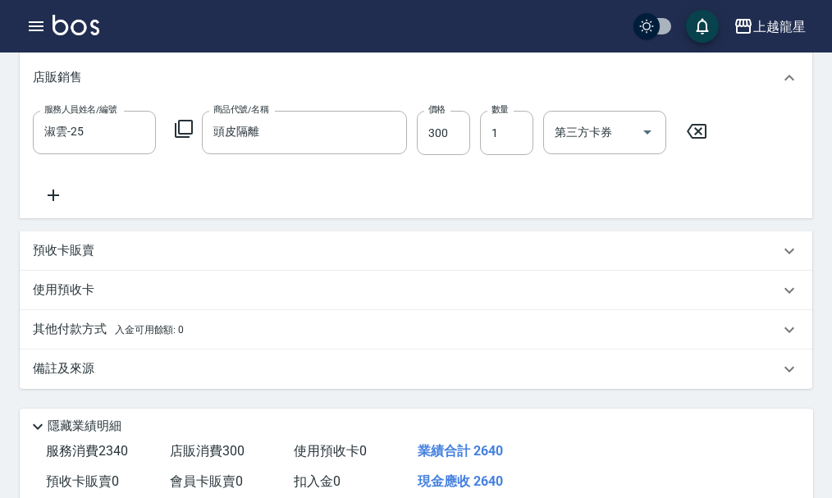
scroll to position [657, 0]
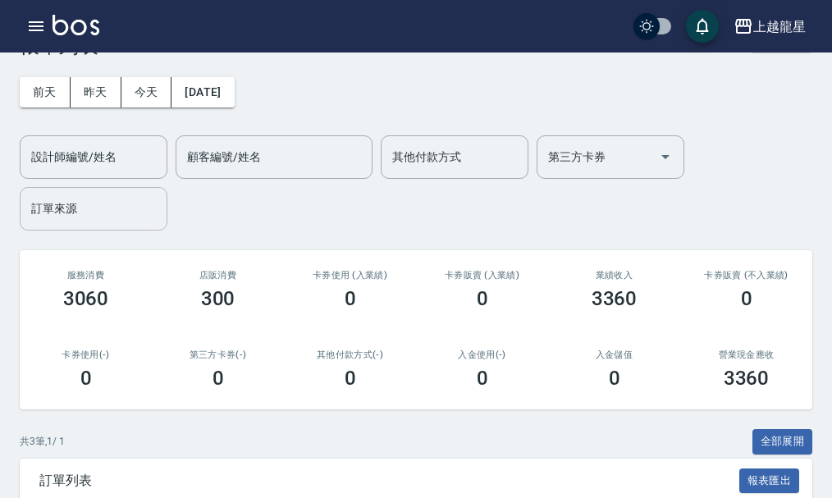
scroll to position [82, 0]
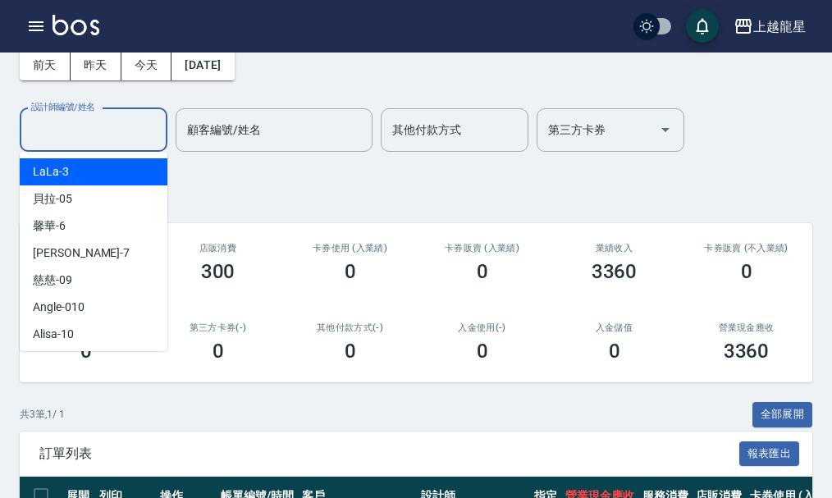
drag, startPoint x: 80, startPoint y: 131, endPoint x: 66, endPoint y: 145, distance: 20.3
click at [79, 125] on input "設計師編號/姓名" at bounding box center [93, 130] width 133 height 29
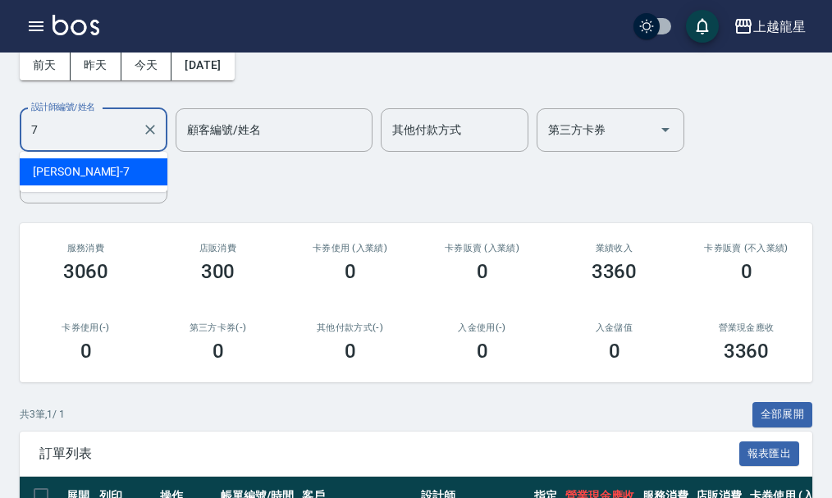
scroll to position [0, 0]
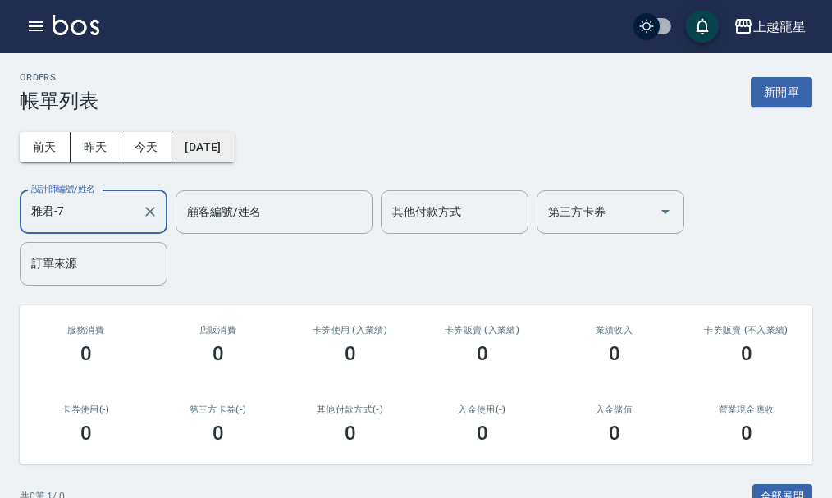
type input "雅君-7"
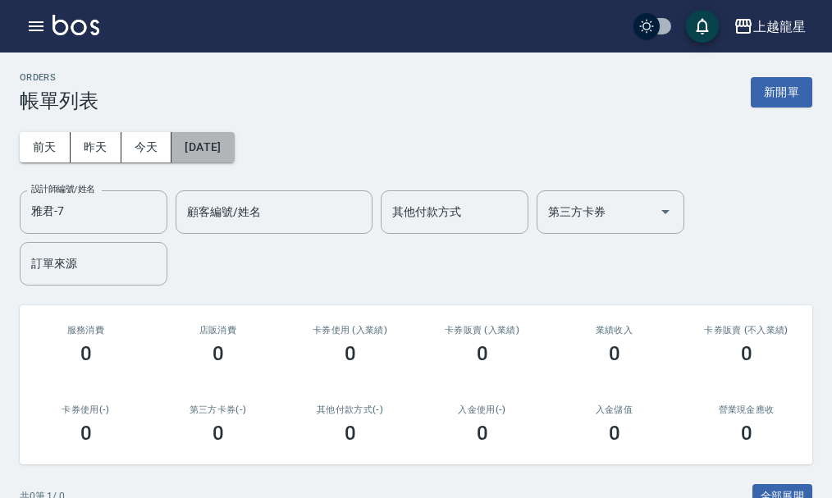
click at [185, 142] on button "[DATE]" at bounding box center [203, 147] width 62 height 30
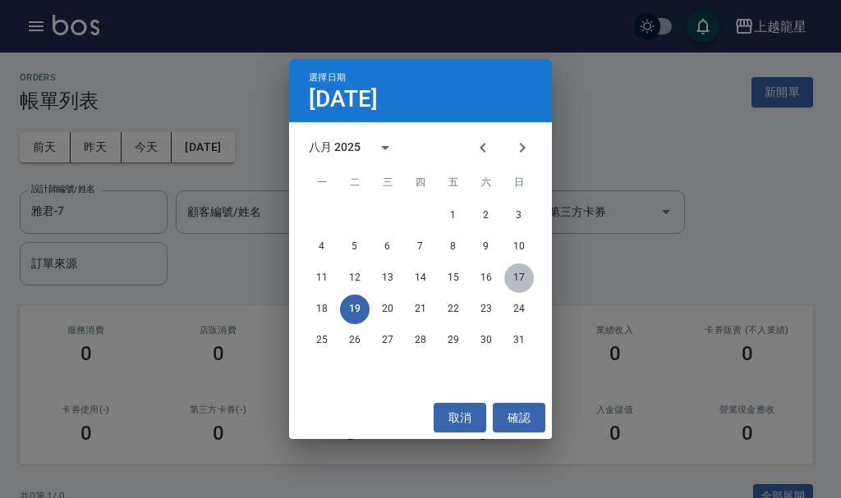
click at [515, 273] on button "17" at bounding box center [519, 279] width 30 height 30
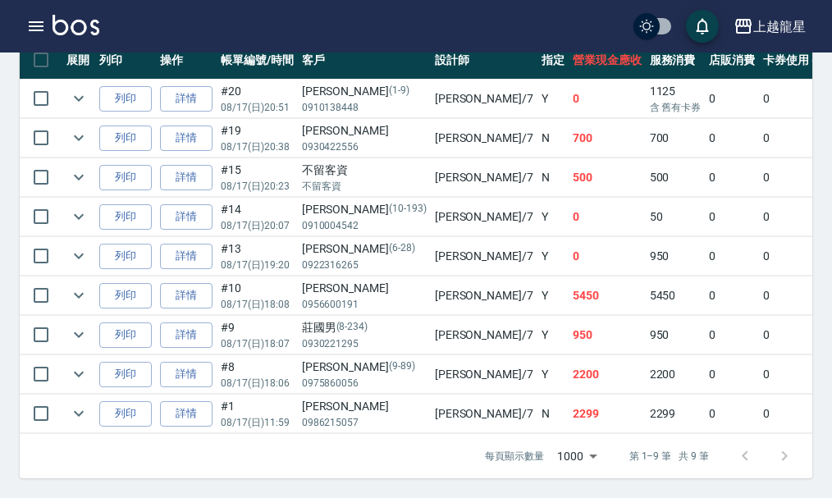
scroll to position [530, 0]
click at [78, 404] on icon "expand row" at bounding box center [79, 414] width 20 height 20
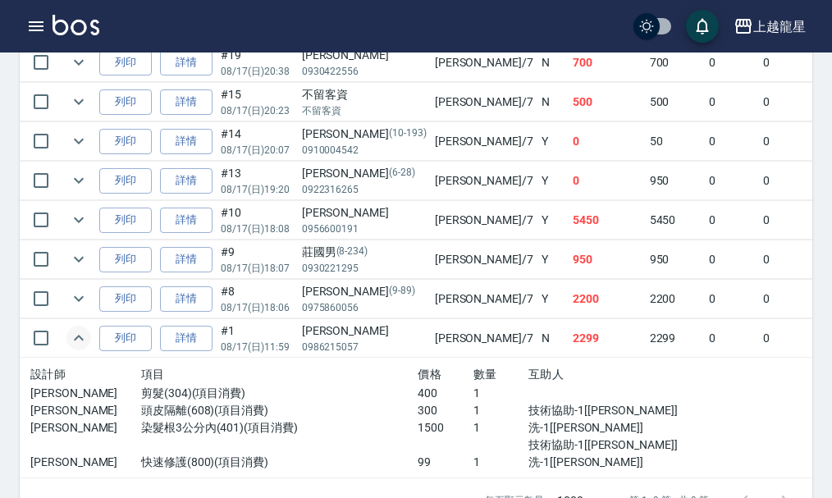
scroll to position [650, 0]
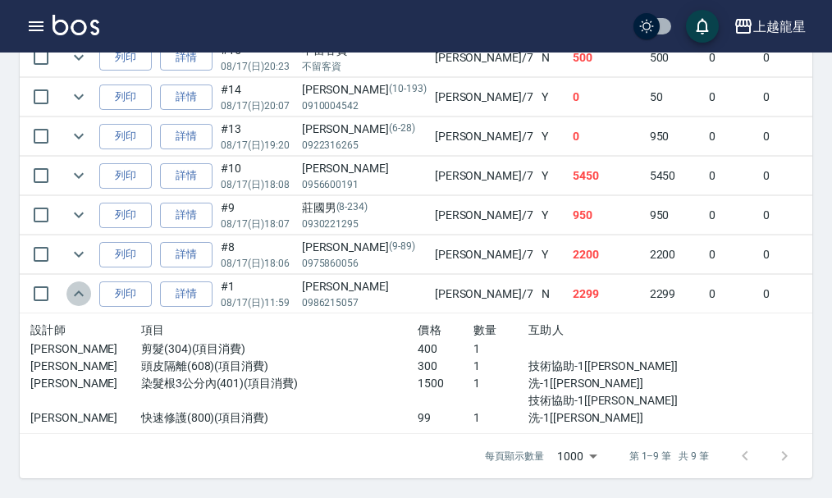
click at [76, 287] on icon "expand row" at bounding box center [79, 294] width 20 height 20
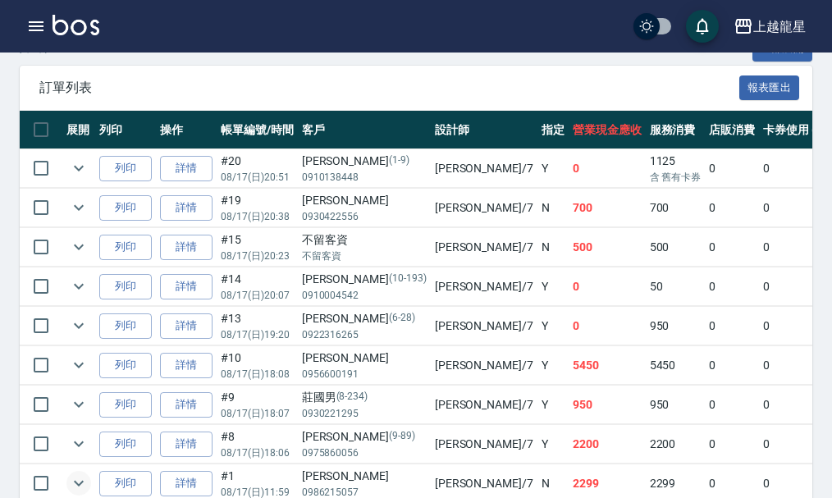
scroll to position [0, 0]
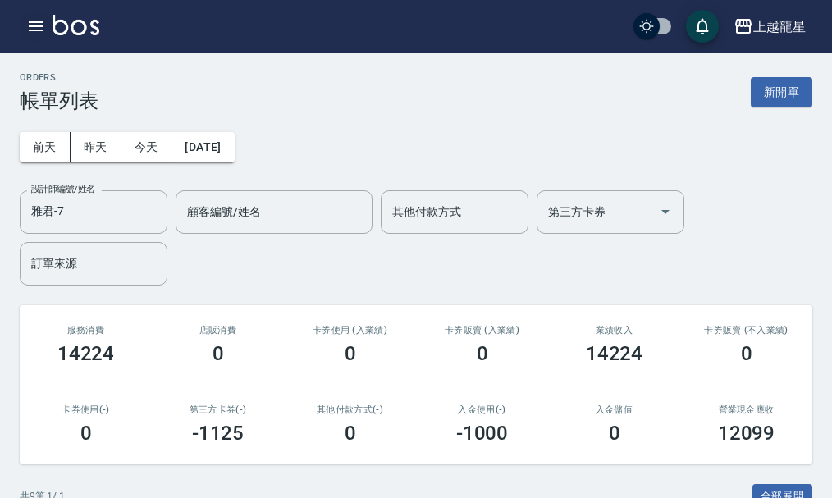
click at [35, 24] on icon "button" at bounding box center [36, 26] width 20 height 20
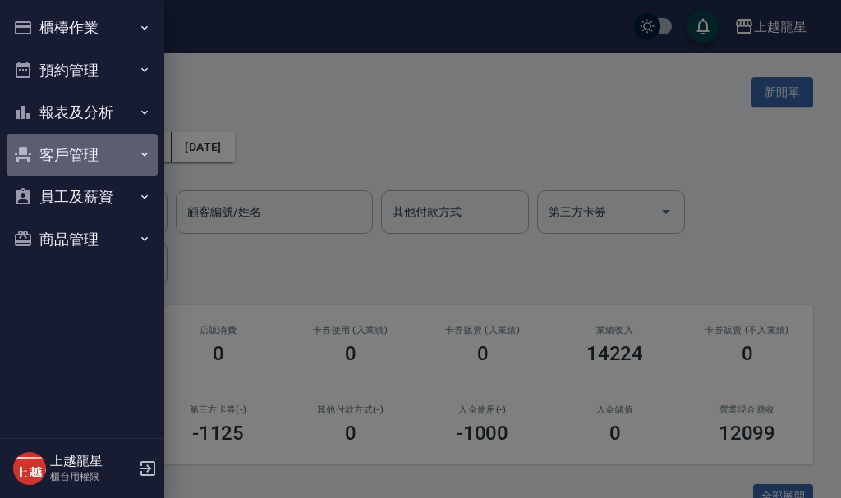
click at [81, 153] on button "客戶管理" at bounding box center [82, 155] width 151 height 43
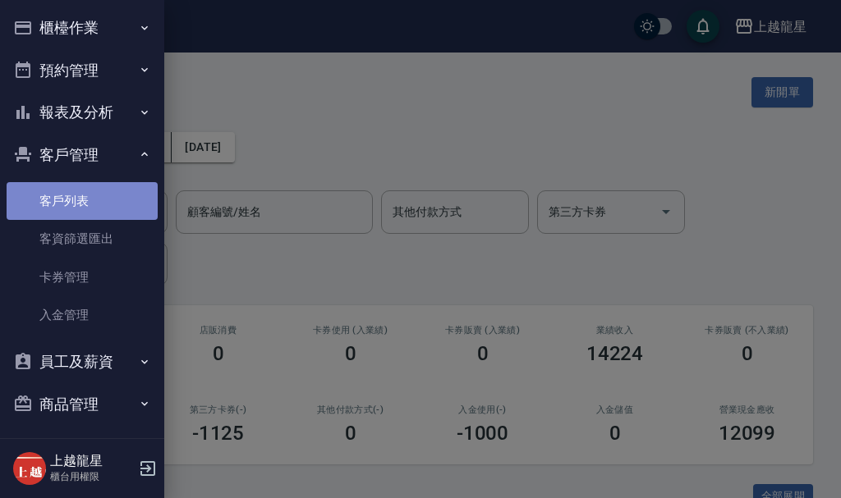
click at [105, 209] on link "客戶列表" at bounding box center [82, 201] width 151 height 38
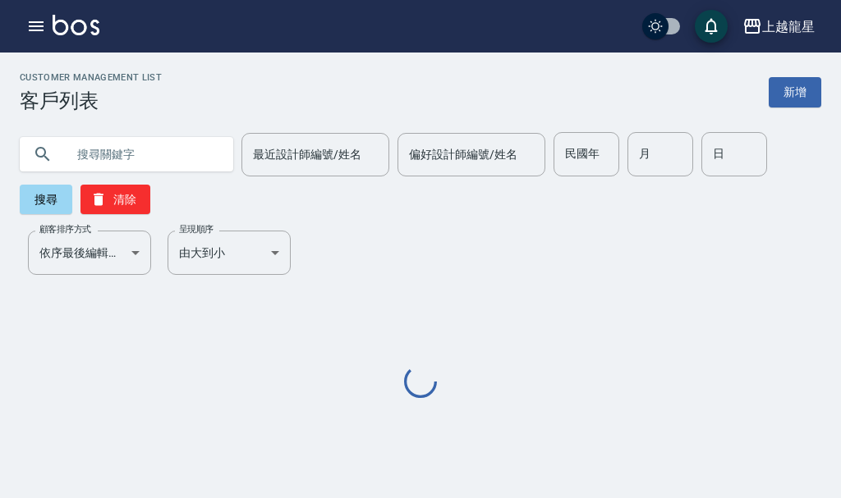
click at [111, 147] on input "text" at bounding box center [143, 154] width 154 height 44
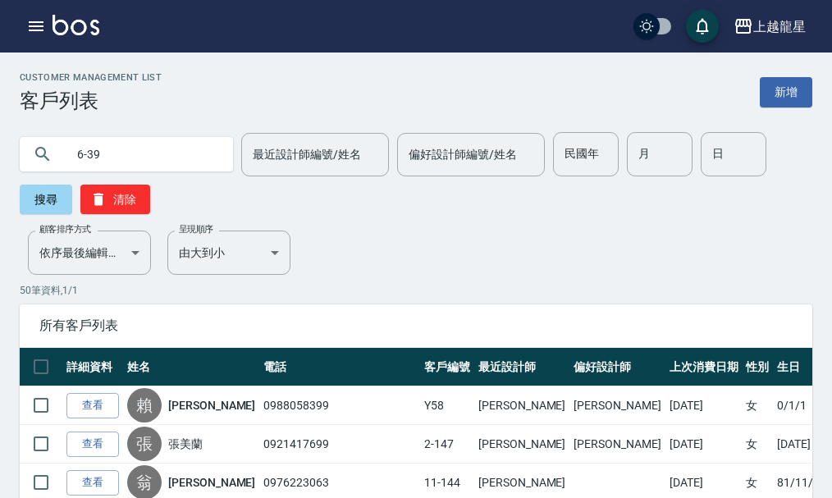
type input "6-39"
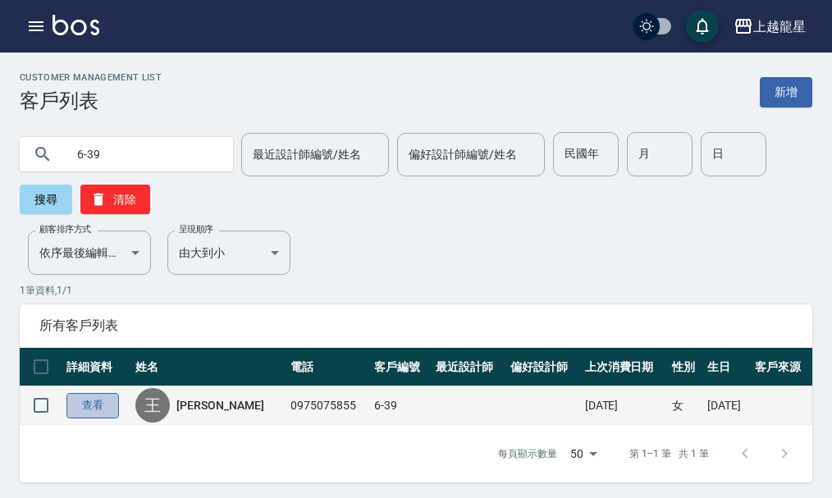
click at [103, 401] on link "查看" at bounding box center [92, 405] width 53 height 25
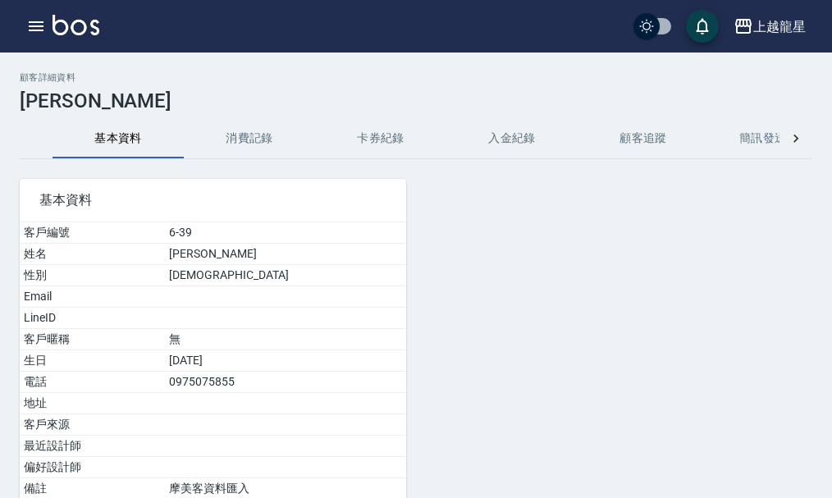
click at [252, 148] on button "消費記錄" at bounding box center [249, 138] width 131 height 39
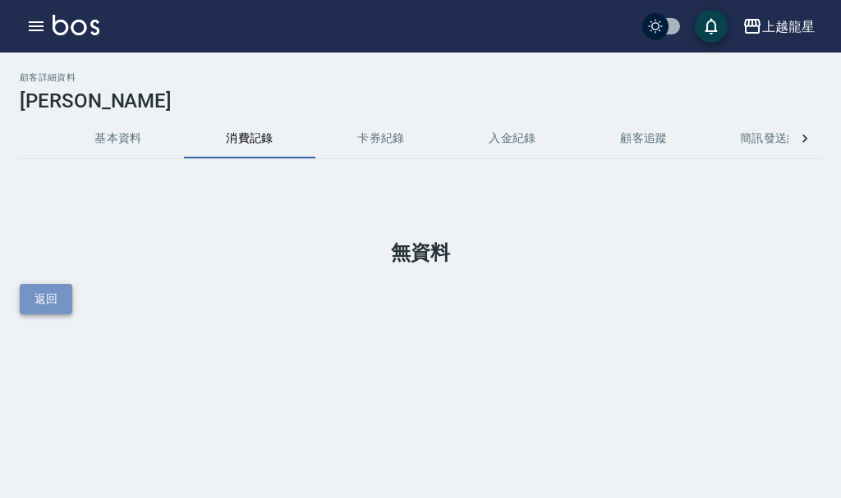
click at [46, 296] on button "返回" at bounding box center [46, 299] width 53 height 30
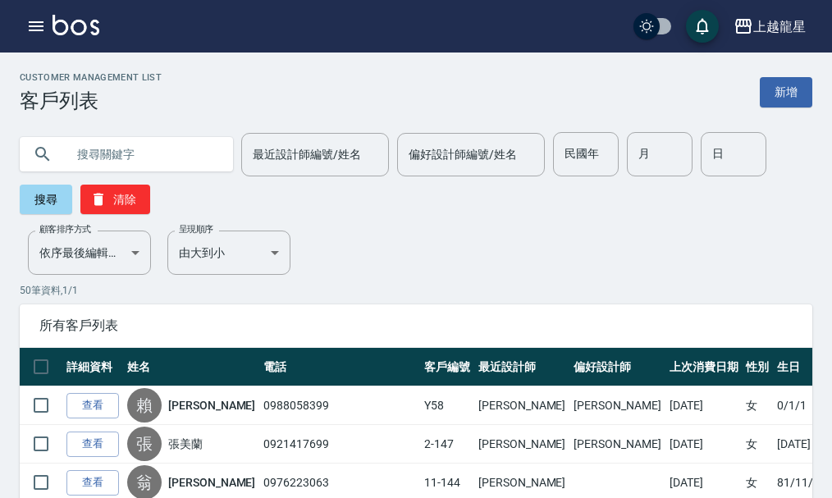
click at [99, 144] on input "text" at bounding box center [143, 154] width 154 height 44
type input "6-39"
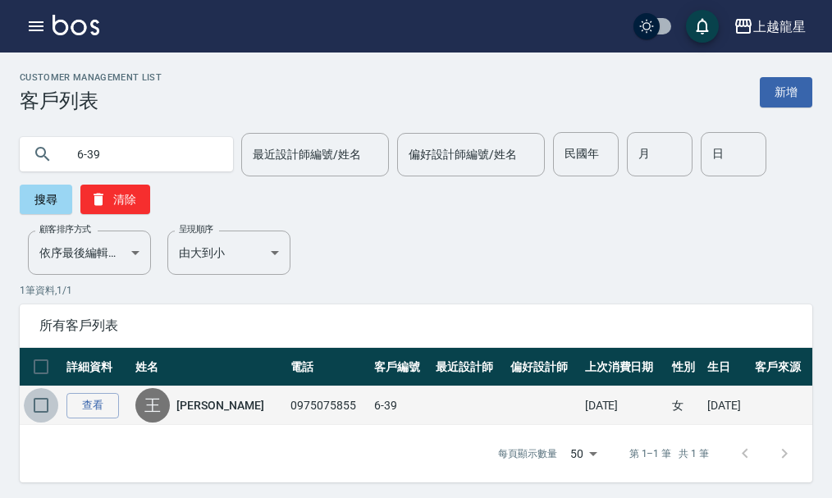
click at [44, 402] on input "checkbox" at bounding box center [41, 405] width 34 height 34
checkbox input "true"
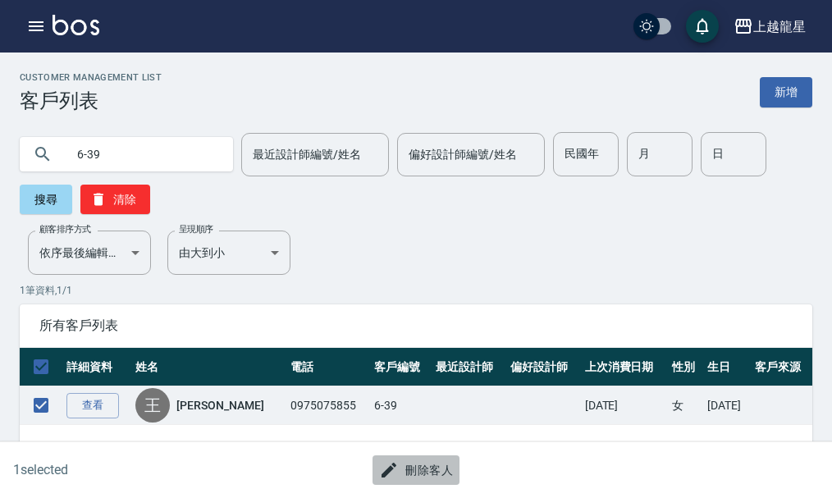
click at [404, 473] on button "刪除客人" at bounding box center [416, 471] width 87 height 30
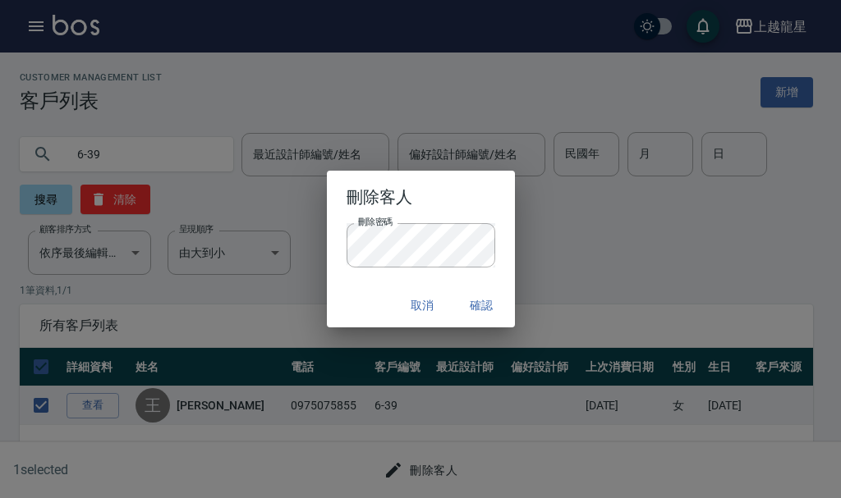
click at [444, 478] on div "刪除客人 刪除密碼 刪除密碼 取消 確認" at bounding box center [420, 249] width 841 height 498
click at [476, 297] on button "確認" at bounding box center [482, 306] width 53 height 30
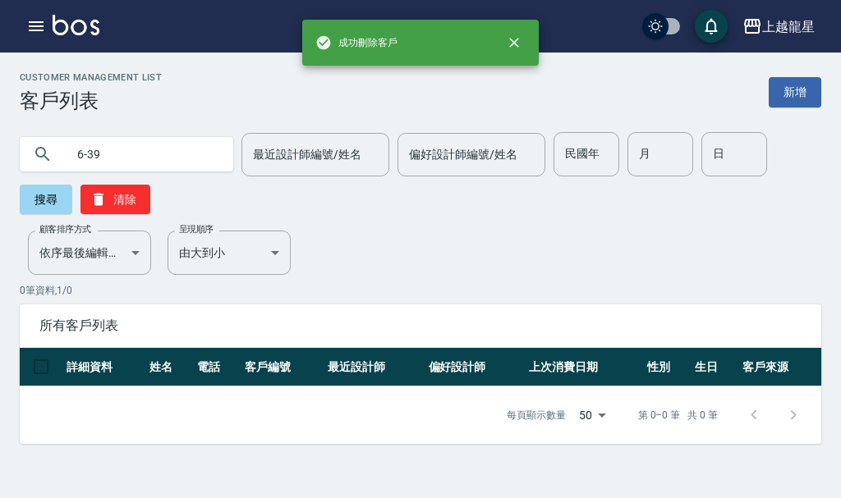
click at [127, 147] on input "6-39" at bounding box center [143, 154] width 154 height 44
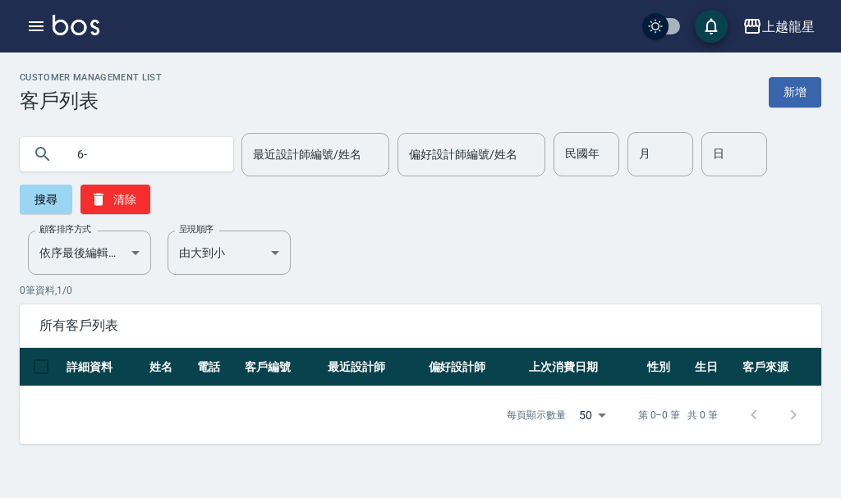
type input "6"
click at [131, 162] on input "text" at bounding box center [143, 154] width 154 height 44
type input "0986215057"
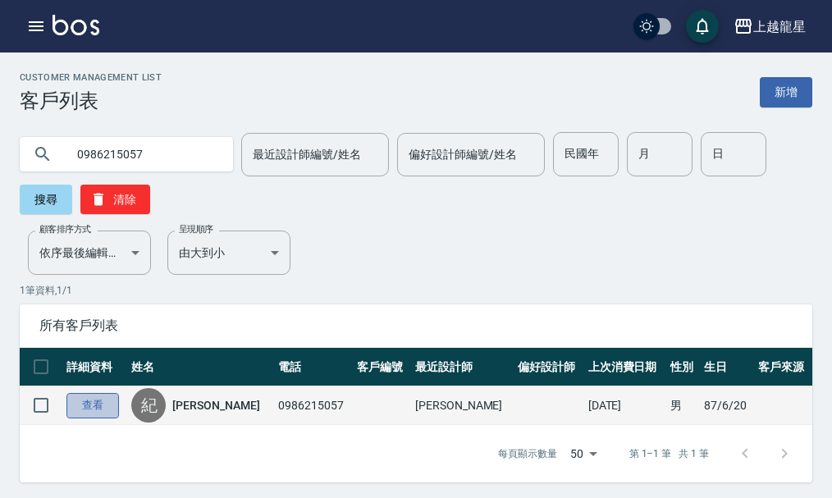
click at [112, 406] on link "查看" at bounding box center [92, 405] width 53 height 25
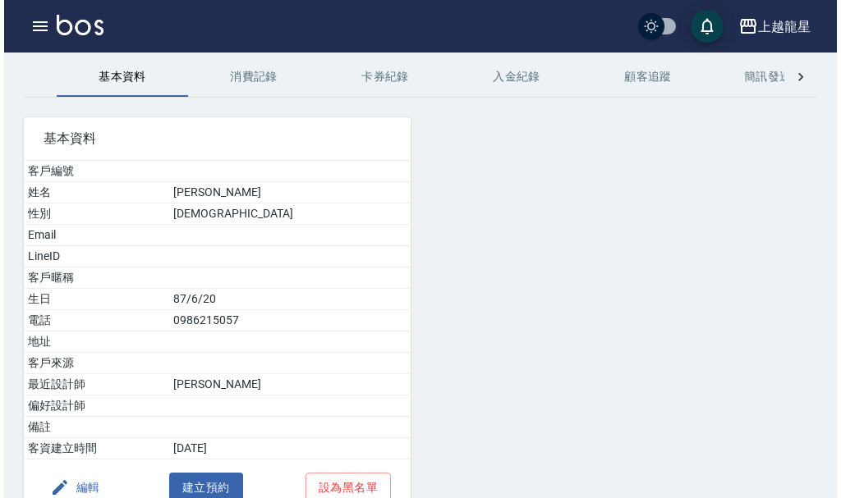
scroll to position [149, 0]
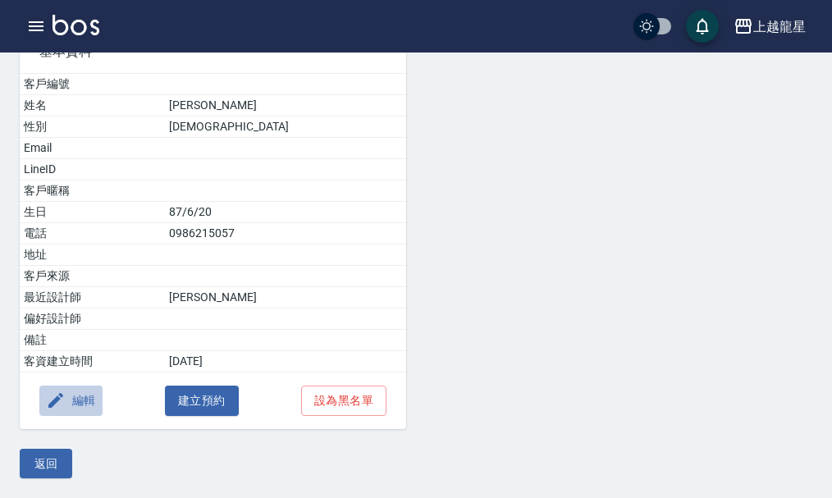
click at [93, 410] on button "編輯" at bounding box center [70, 401] width 63 height 30
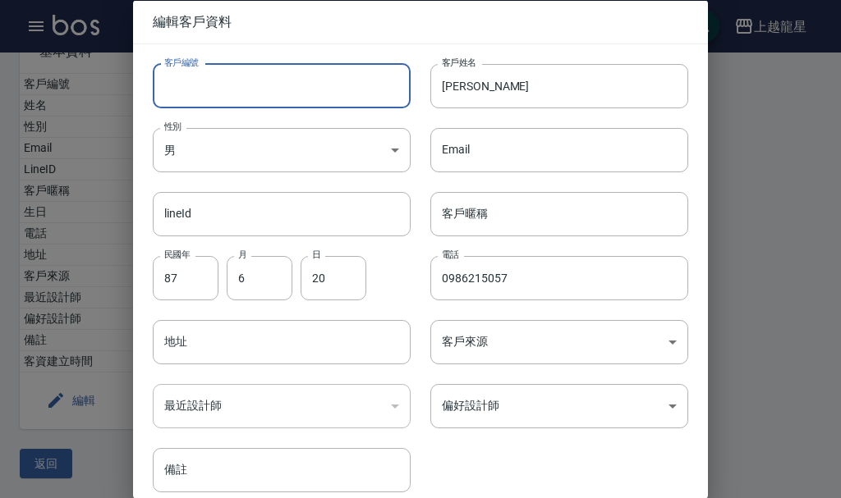
click at [236, 73] on input "客戶編號" at bounding box center [282, 85] width 258 height 44
type input "6-39"
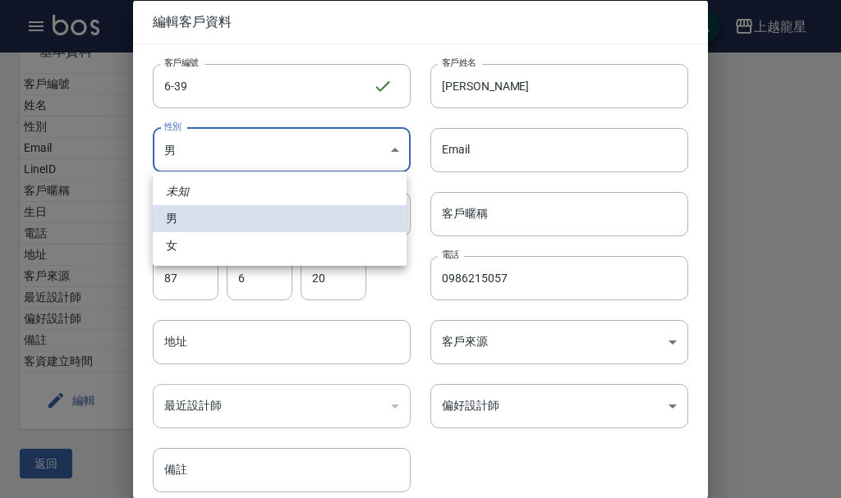
click at [392, 152] on body "上越龍星 登出 櫃檯作業 打帳單 帳單列表 現金收支登錄 高階收支登錄 材料自購登錄 每日結帳 現場電腦打卡 預約管理 預約管理 單日預約紀錄 單週預約紀錄 …" at bounding box center [420, 174] width 841 height 647
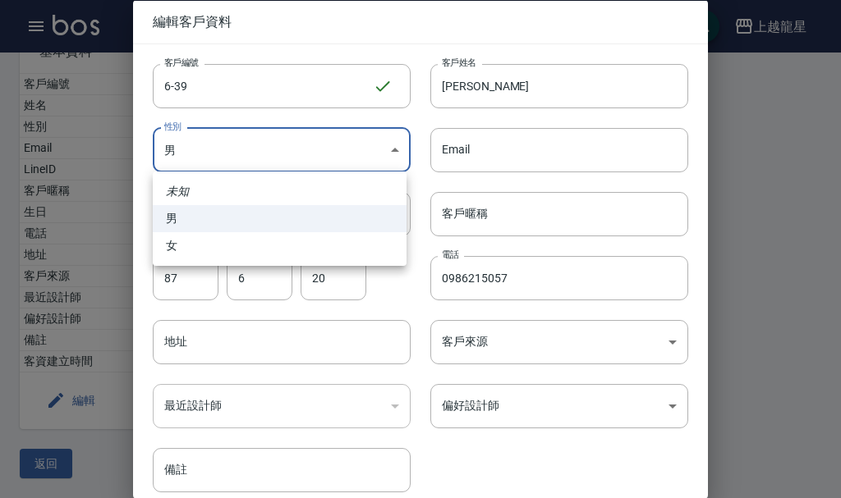
click at [684, 334] on div at bounding box center [420, 249] width 841 height 498
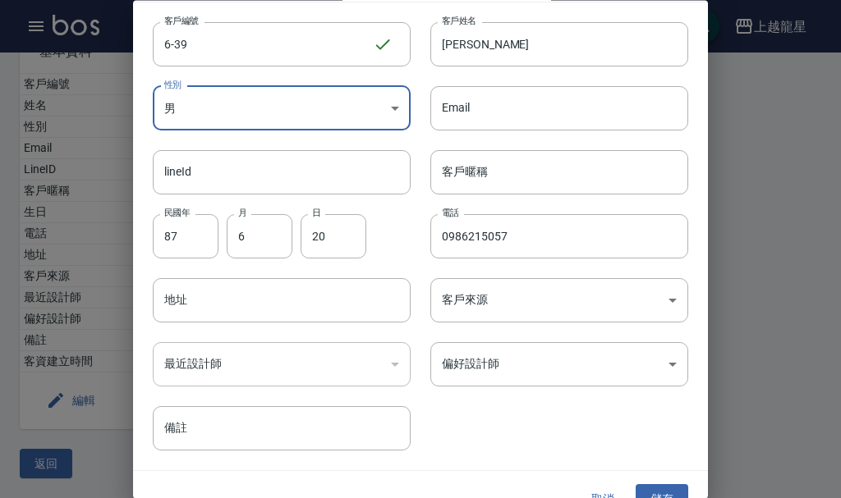
scroll to position [71, 0]
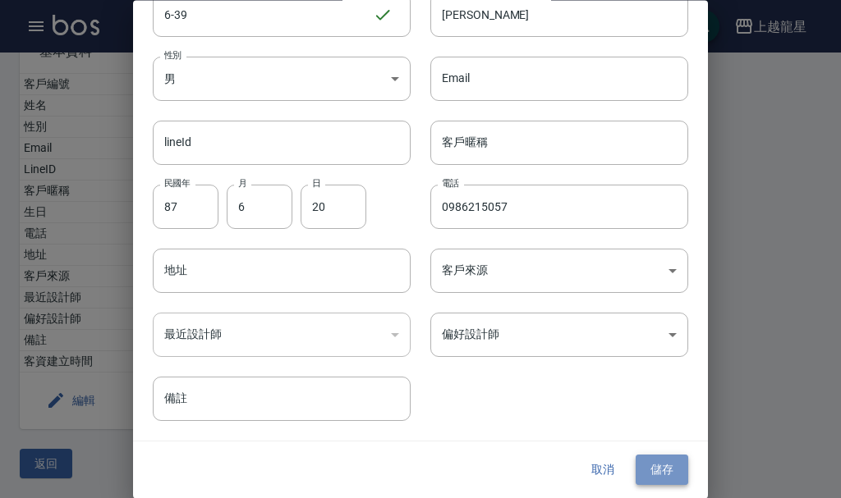
click at [670, 475] on button "儲存" at bounding box center [661, 471] width 53 height 30
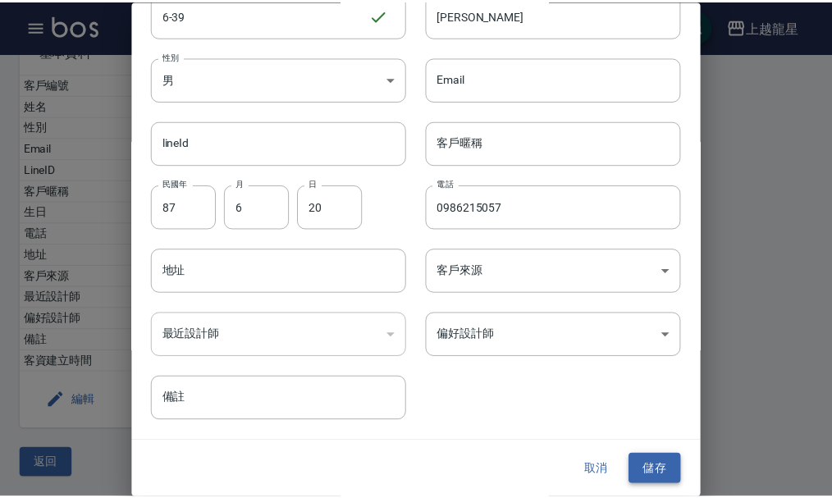
scroll to position [0, 0]
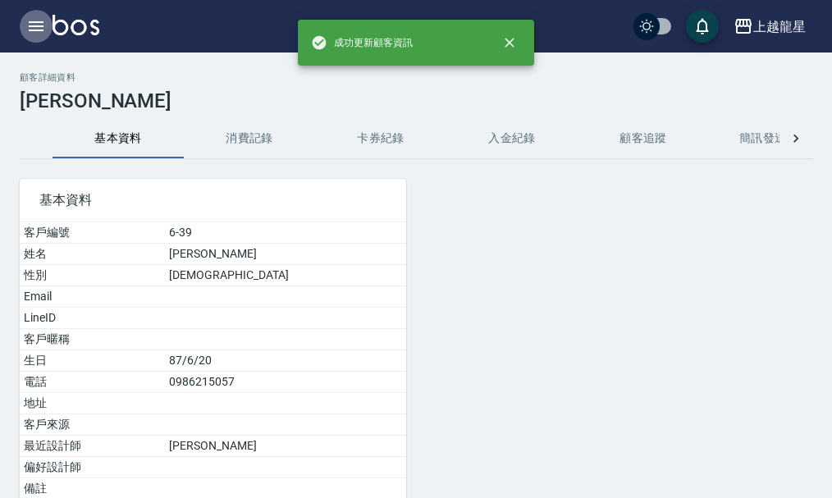
click at [37, 34] on icon "button" at bounding box center [36, 26] width 20 height 20
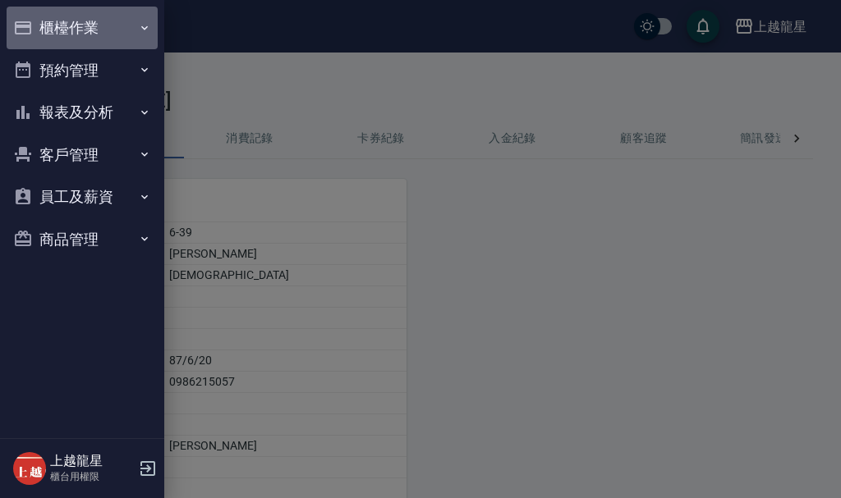
click at [107, 21] on button "櫃檯作業" at bounding box center [82, 28] width 151 height 43
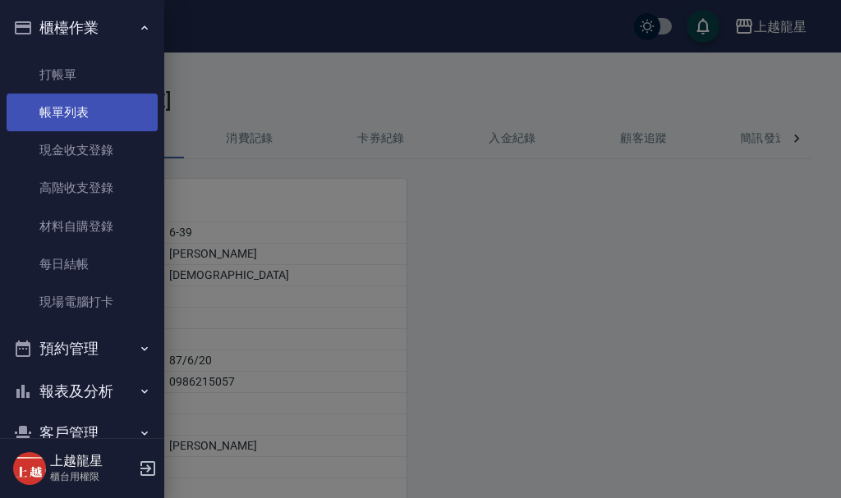
click at [105, 113] on link "帳單列表" at bounding box center [82, 113] width 151 height 38
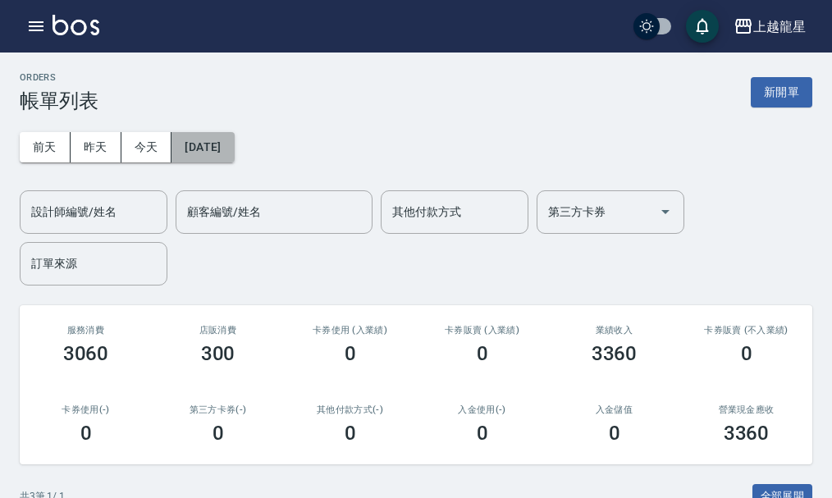
click at [218, 154] on button "[DATE]" at bounding box center [203, 147] width 62 height 30
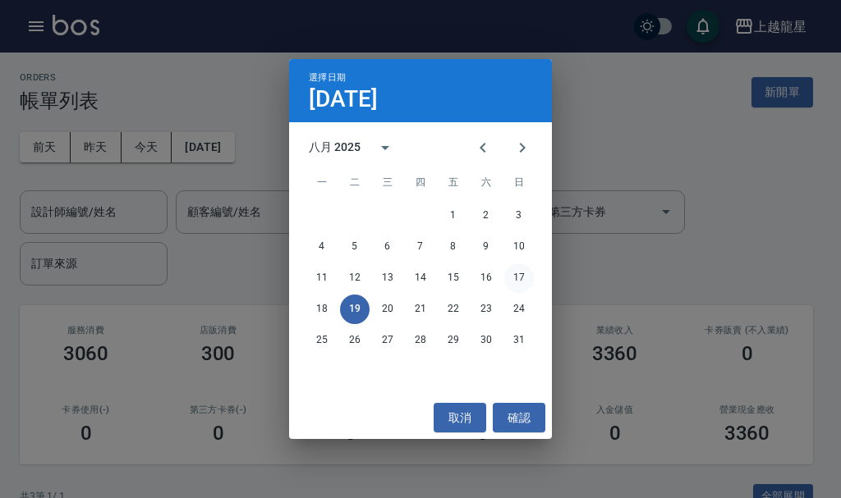
click at [533, 280] on button "17" at bounding box center [519, 279] width 30 height 30
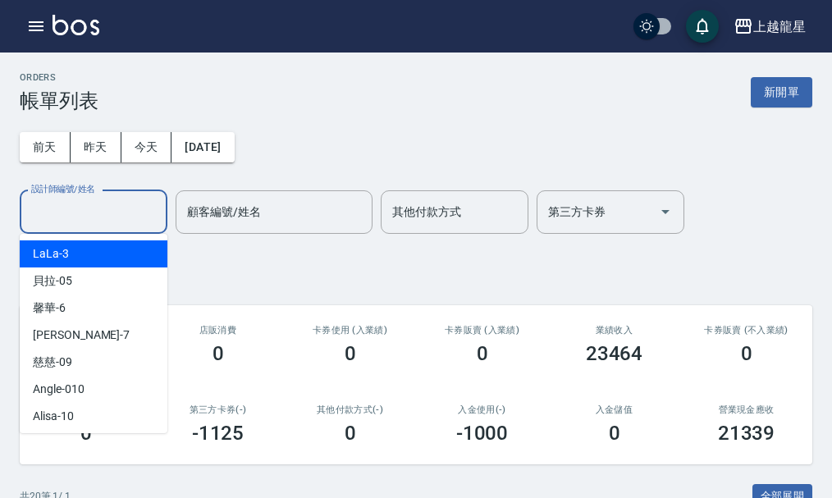
click at [127, 221] on input "設計師編號/姓名" at bounding box center [93, 212] width 133 height 29
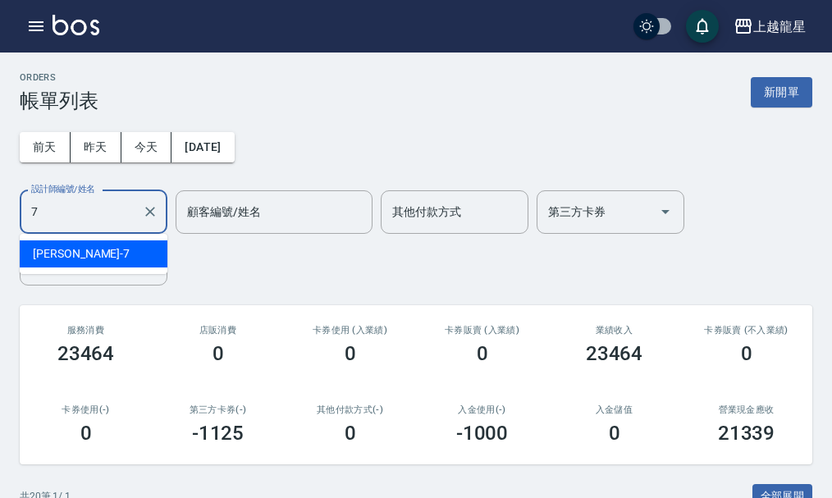
type input "雅君-7"
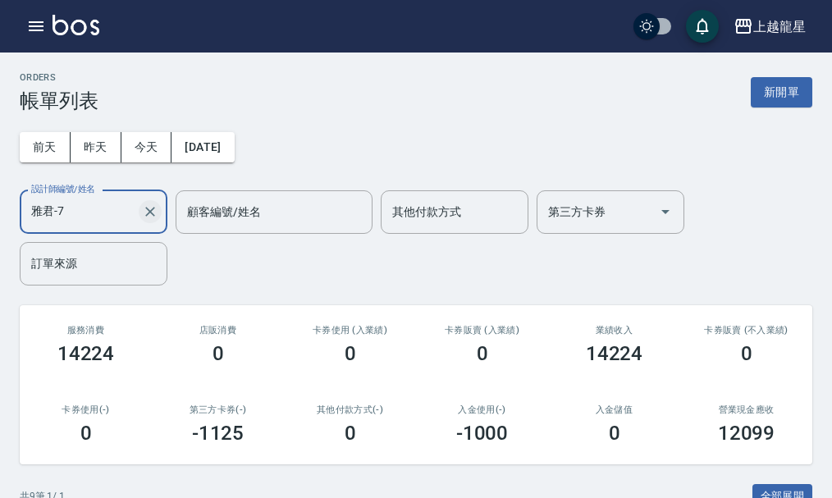
click at [144, 215] on icon "Clear" at bounding box center [150, 212] width 16 height 16
click at [31, 20] on icon "button" at bounding box center [36, 26] width 20 height 20
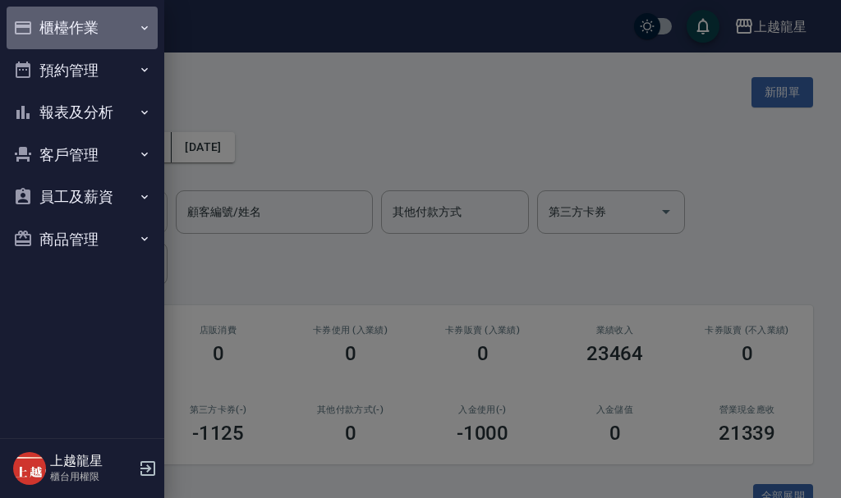
click at [35, 21] on button "櫃檯作業" at bounding box center [82, 28] width 151 height 43
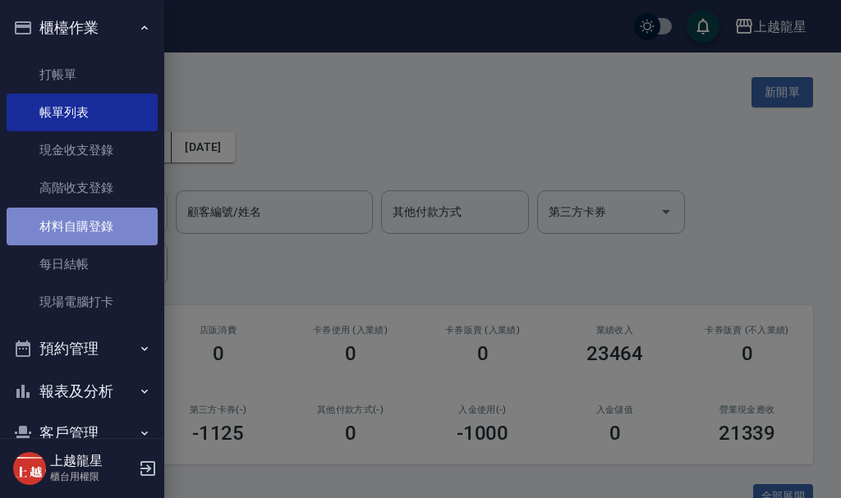
click at [88, 221] on link "材料自購登錄" at bounding box center [82, 227] width 151 height 38
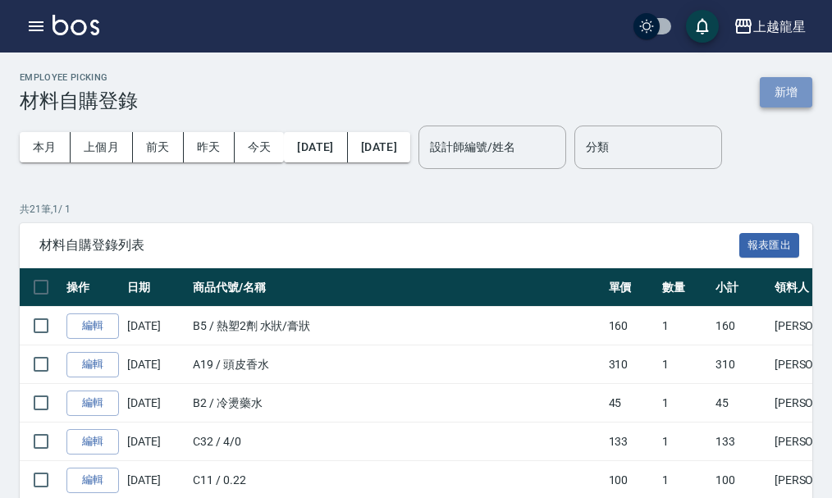
click at [772, 89] on button "新增" at bounding box center [786, 92] width 53 height 30
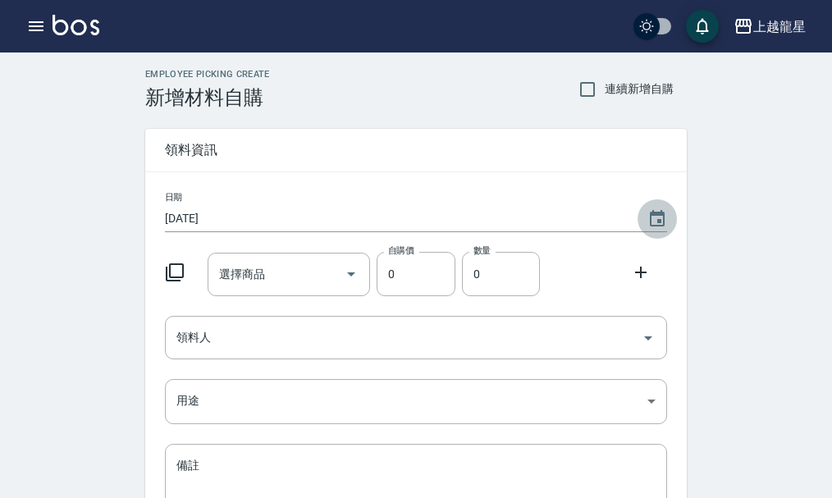
click at [650, 219] on icon "Choose date, selected date is 2025-08-19" at bounding box center [658, 219] width 20 height 20
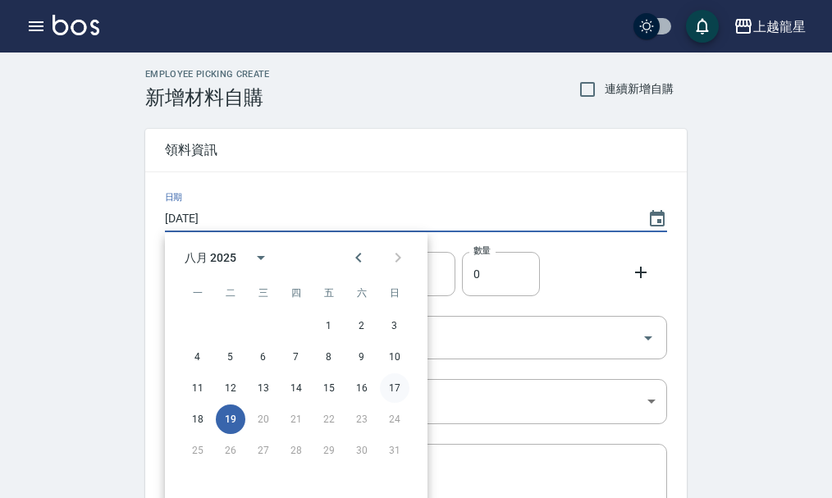
click at [397, 383] on button "17" at bounding box center [395, 389] width 30 height 30
type input "2025/08/17"
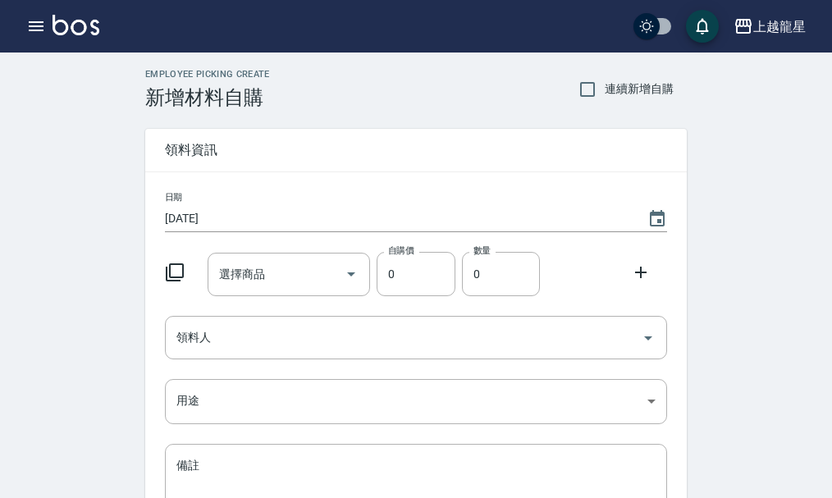
click at [181, 274] on icon at bounding box center [175, 273] width 20 height 20
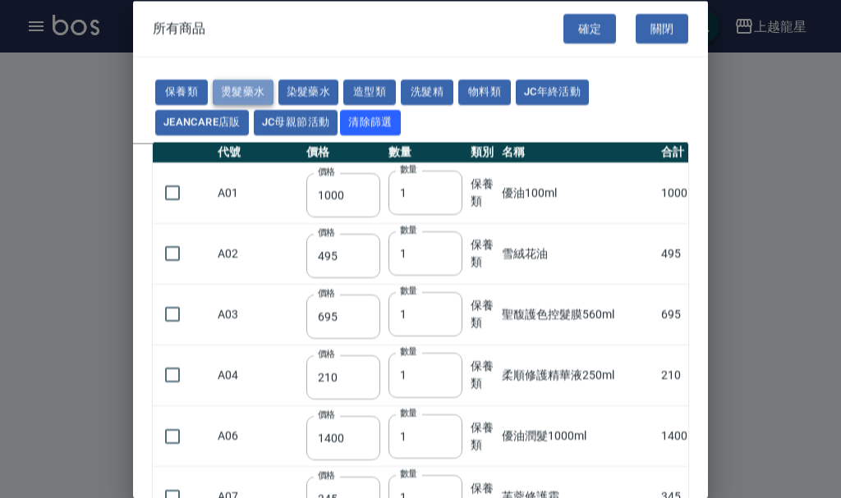
click at [246, 92] on button "燙髮藥水" at bounding box center [243, 92] width 61 height 25
type input "110"
type input "45"
type input "250"
type input "190"
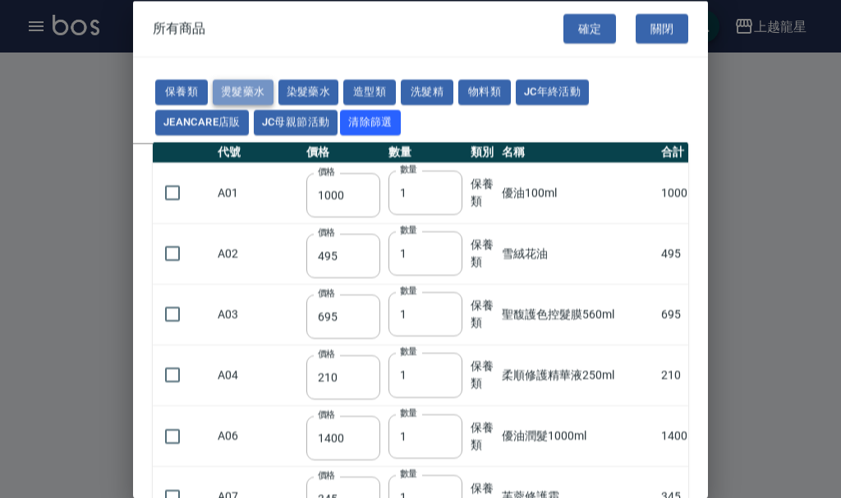
type input "160"
type input "360"
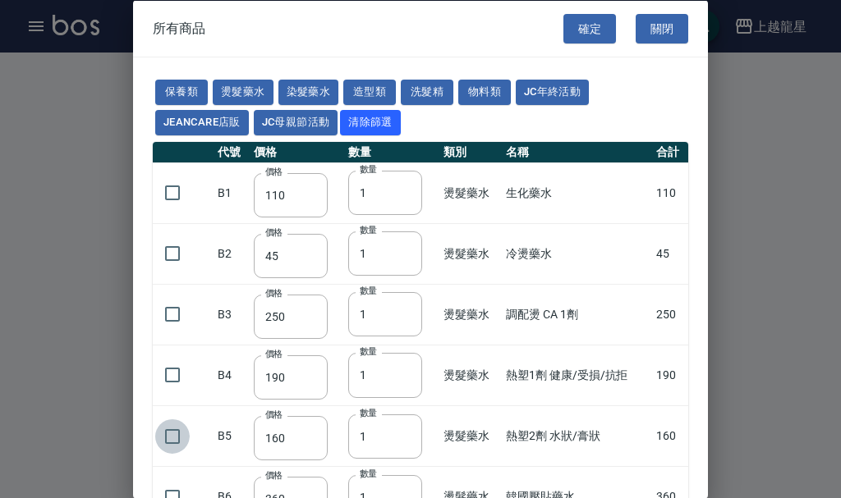
click at [167, 433] on input "checkbox" at bounding box center [172, 436] width 34 height 34
checkbox input "true"
click at [585, 35] on button "確定" at bounding box center [589, 28] width 53 height 30
type input "熱塑2劑 水狀/膏狀"
type input "160"
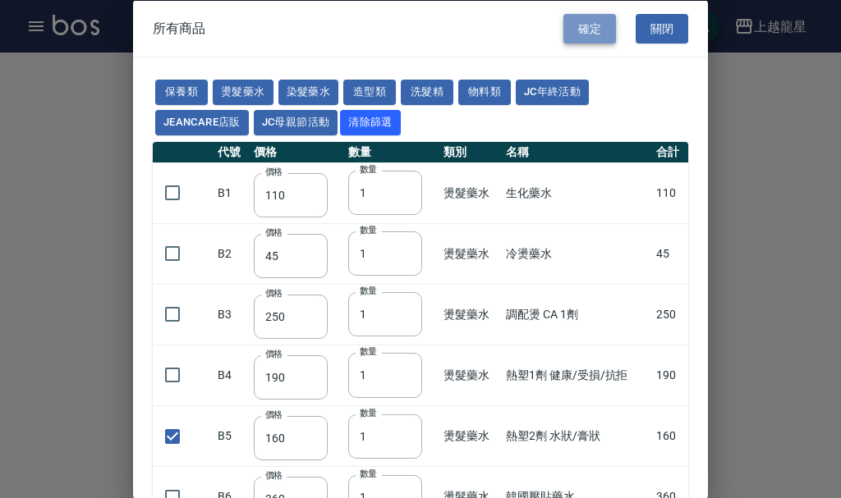
type input "1"
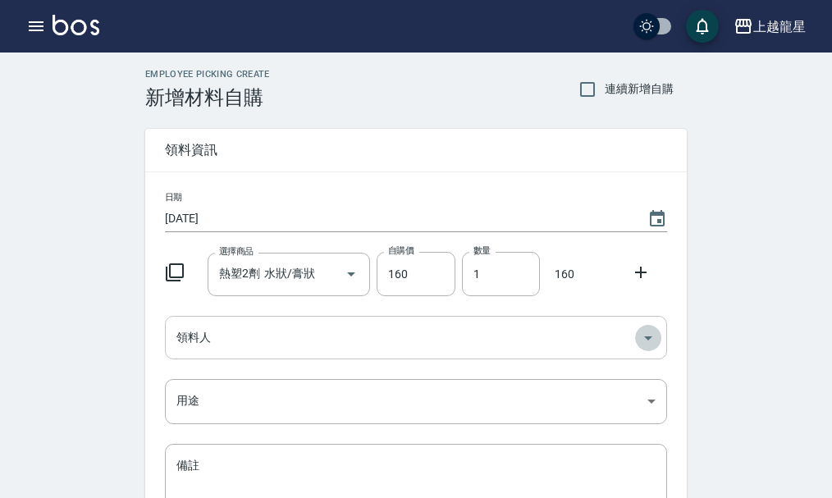
click at [649, 338] on icon "Open" at bounding box center [648, 339] width 8 height 4
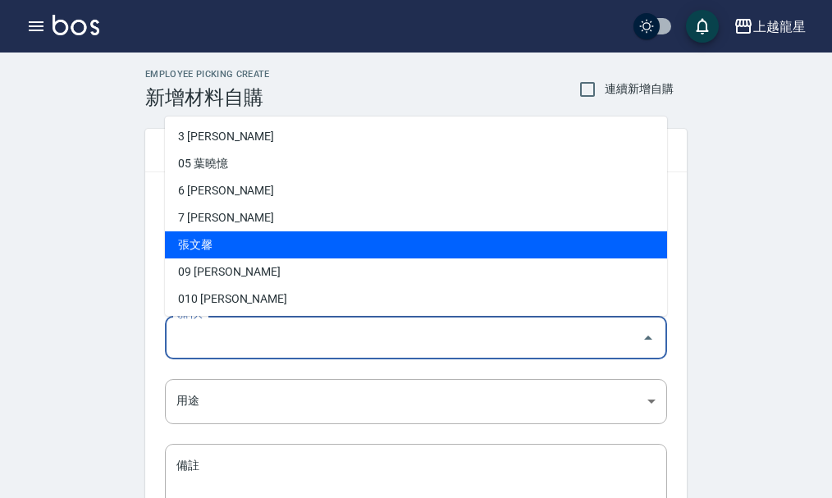
scroll to position [82, 0]
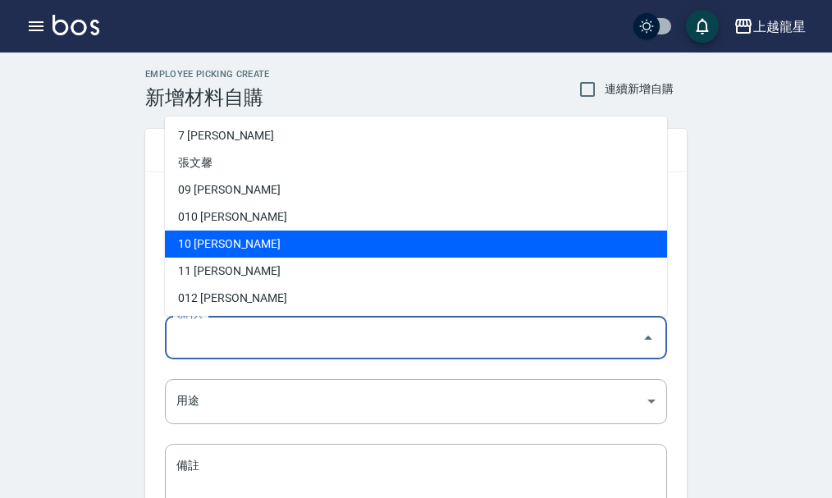
click at [207, 239] on li "10 高芳瑜" at bounding box center [416, 244] width 502 height 27
type input "高芳瑜"
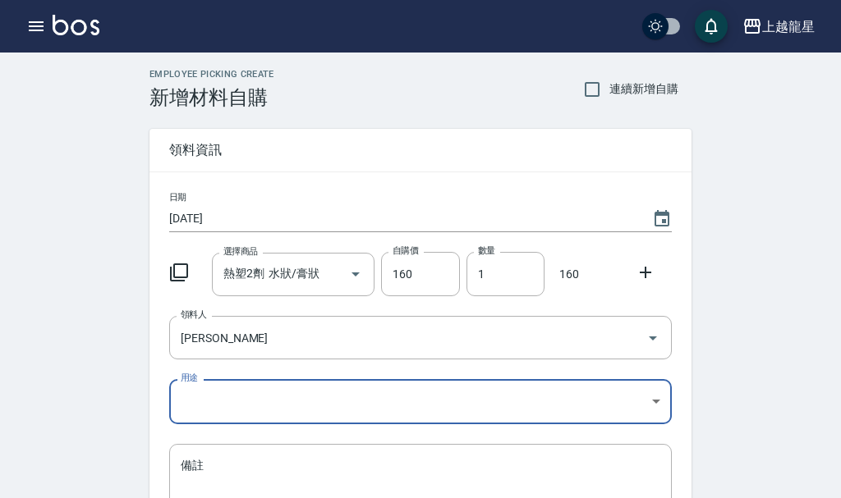
click at [658, 400] on body "上越龍星 登出 櫃檯作業 打帳單 帳單列表 現金收支登錄 高階收支登錄 材料自購登錄 每日結帳 現場電腦打卡 預約管理 預約管理 單日預約紀錄 單週預約紀錄 …" at bounding box center [420, 338] width 841 height 676
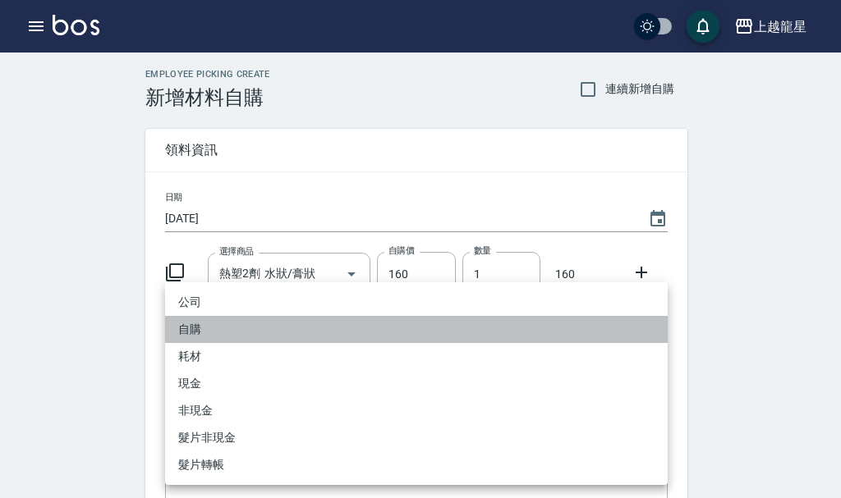
click at [221, 324] on li "自購" at bounding box center [416, 329] width 502 height 27
type input "自購"
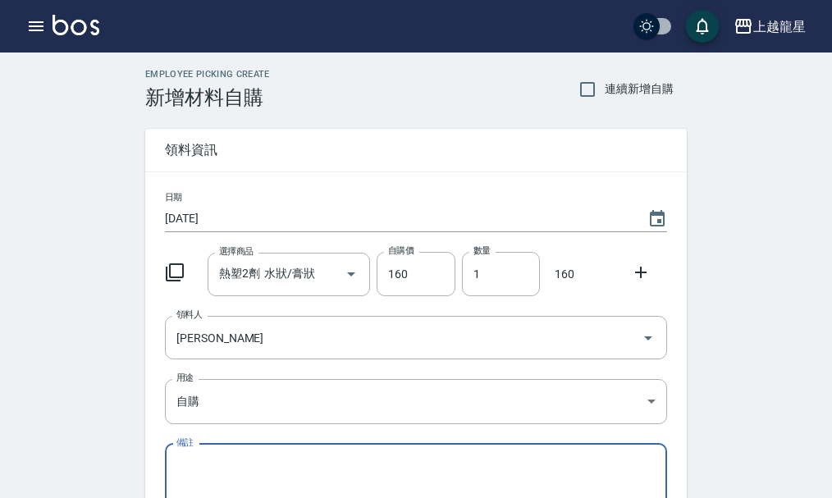
scroll to position [181, 0]
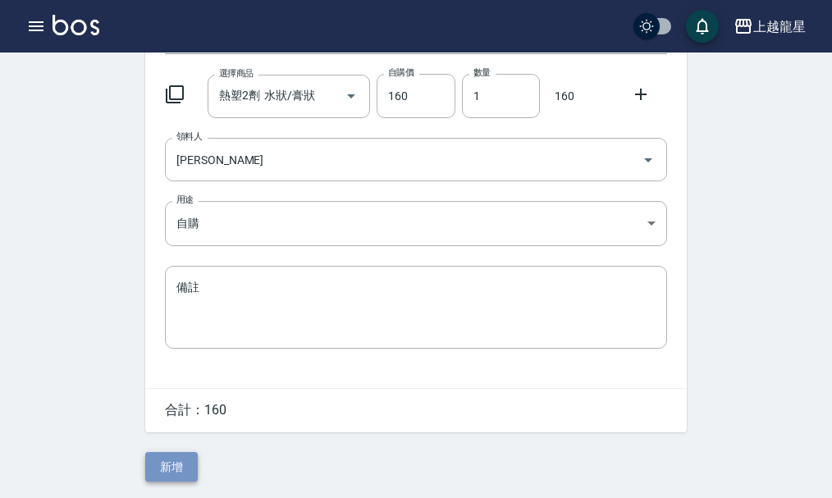
click at [183, 467] on button "新增" at bounding box center [171, 467] width 53 height 30
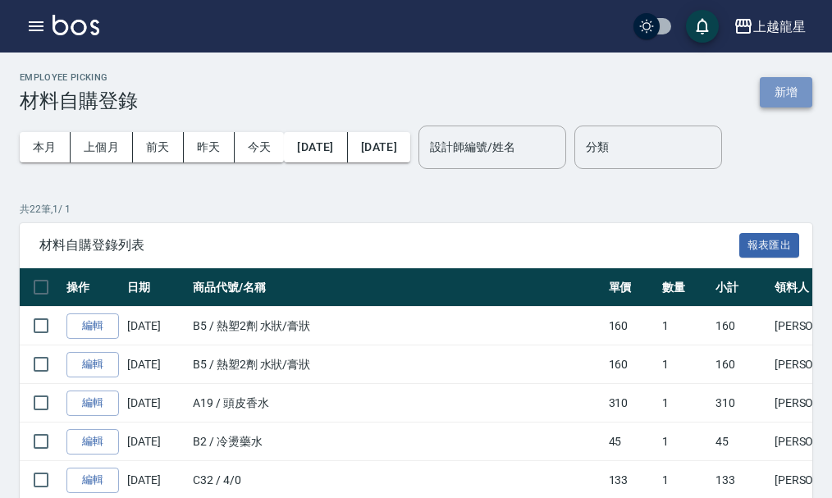
click at [782, 88] on button "新增" at bounding box center [786, 92] width 53 height 30
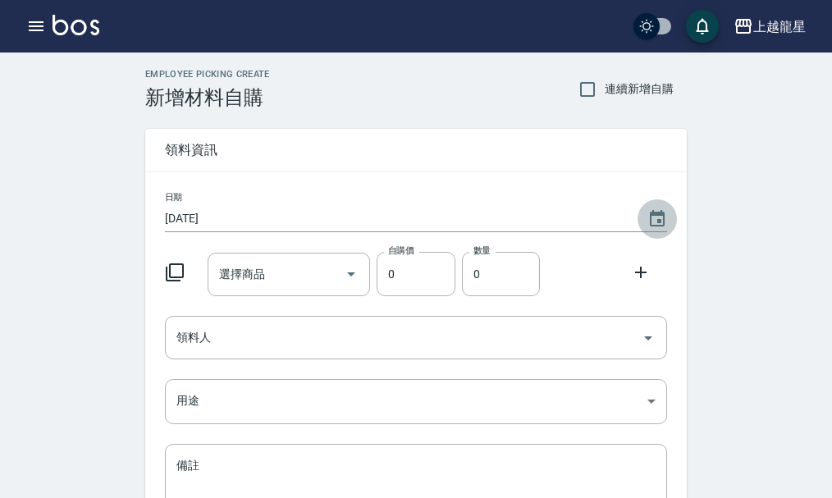
click at [663, 210] on icon "Choose date, selected date is 2025-08-19" at bounding box center [658, 219] width 20 height 20
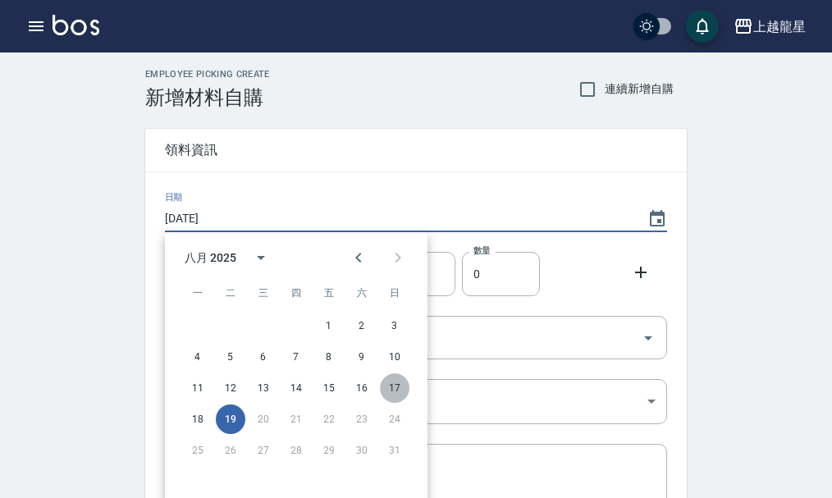
click at [397, 388] on button "17" at bounding box center [395, 389] width 30 height 30
type input "2025/08/17"
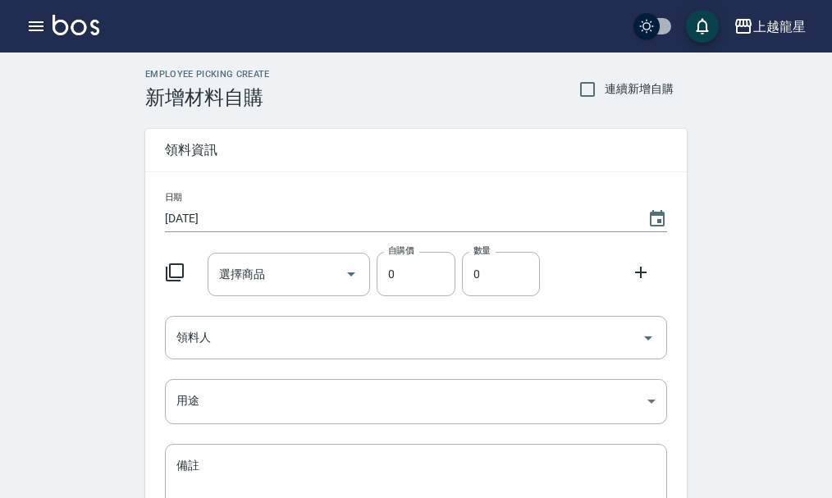
click at [172, 267] on icon at bounding box center [175, 273] width 20 height 20
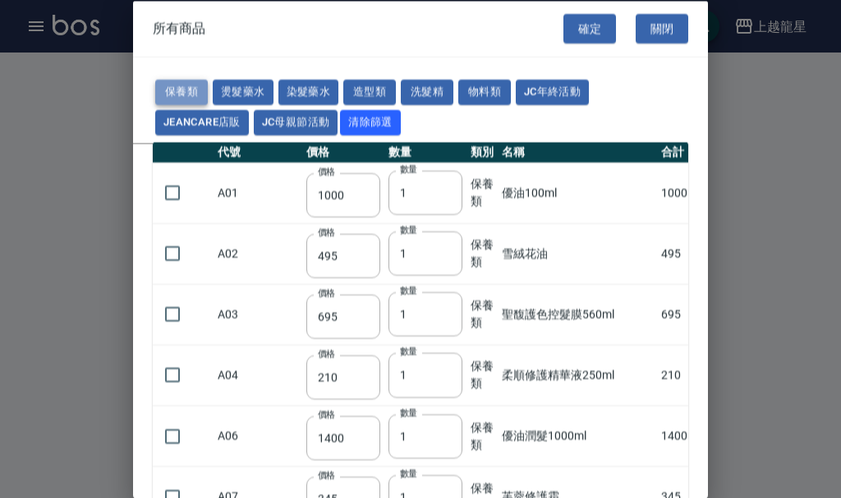
click at [181, 89] on button "保養類" at bounding box center [181, 92] width 53 height 25
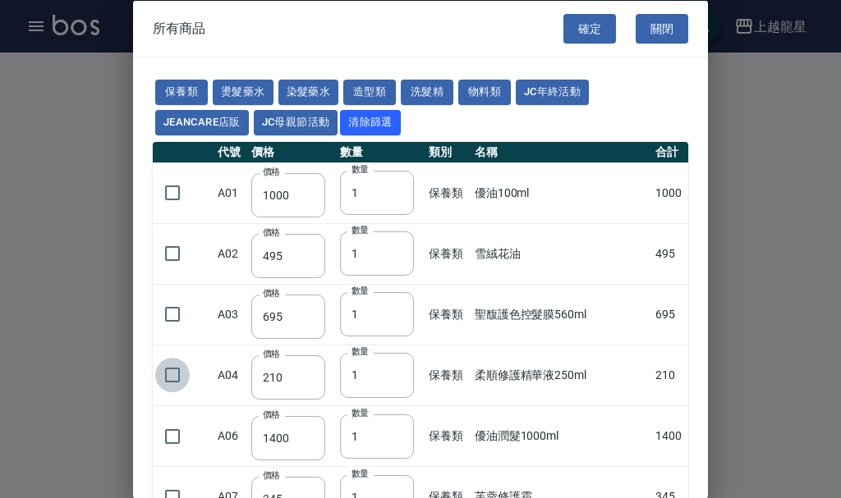
click at [164, 381] on input "checkbox" at bounding box center [172, 375] width 34 height 34
checkbox input "true"
drag, startPoint x: 588, startPoint y: 23, endPoint x: 593, endPoint y: 40, distance: 17.9
click at [587, 23] on button "確定" at bounding box center [589, 28] width 53 height 30
type input "柔順修護精華液250ml"
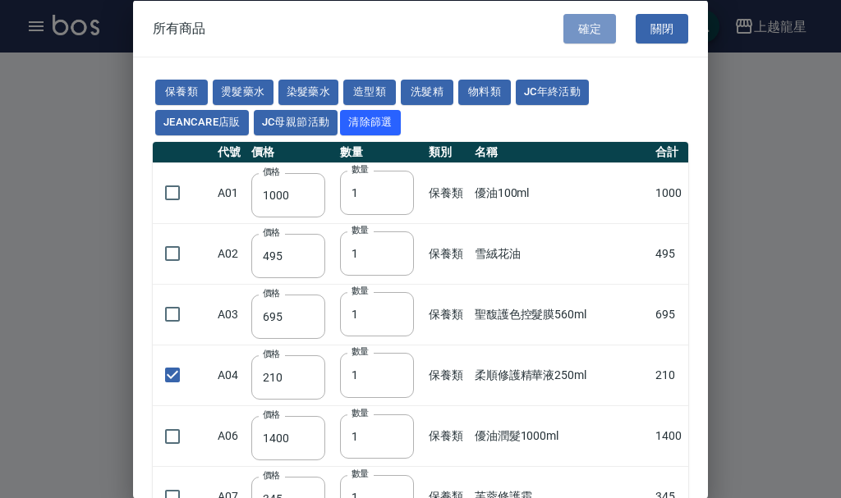
type input "210"
type input "1"
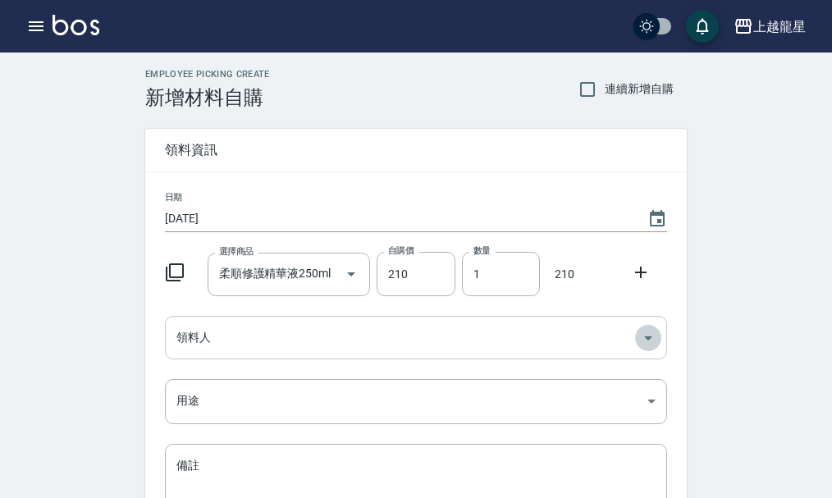
click at [644, 332] on icon "Open" at bounding box center [649, 338] width 20 height 20
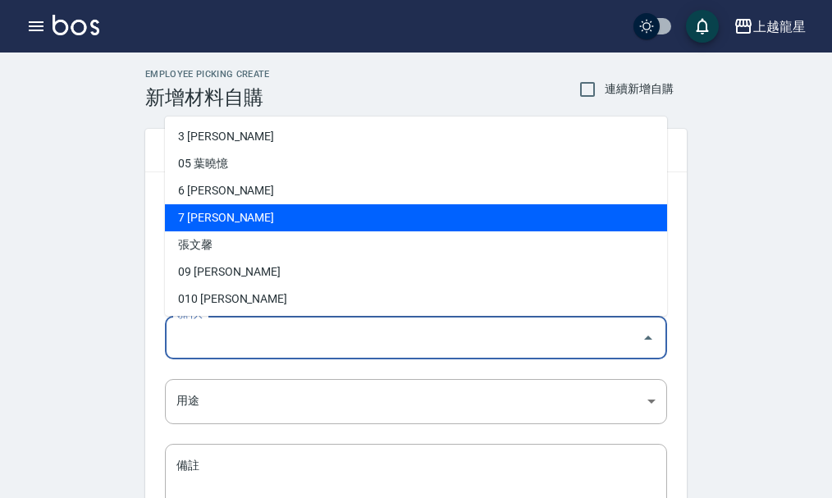
click at [231, 225] on li "7 曾雅君" at bounding box center [416, 217] width 502 height 27
type input "曾雅君"
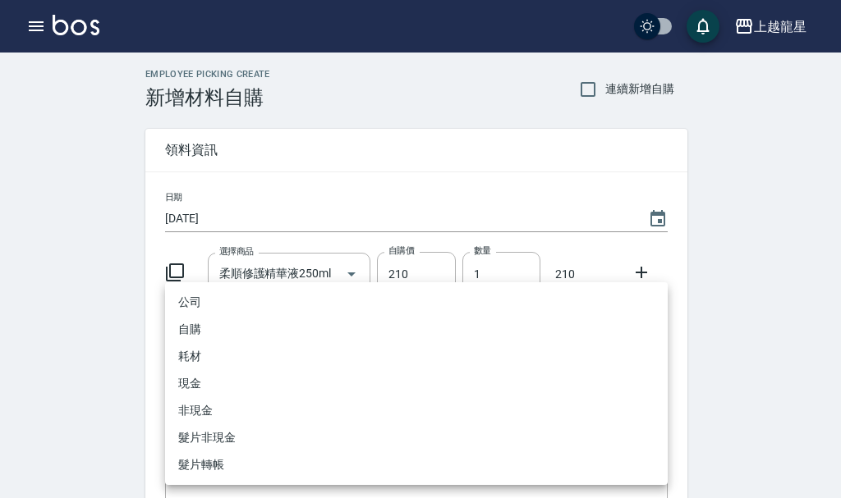
click at [655, 402] on body "上越龍星 登出 櫃檯作業 打帳單 帳單列表 現金收支登錄 高階收支登錄 材料自購登錄 每日結帳 現場電腦打卡 預約管理 預約管理 單日預約紀錄 單週預約紀錄 …" at bounding box center [420, 338] width 841 height 676
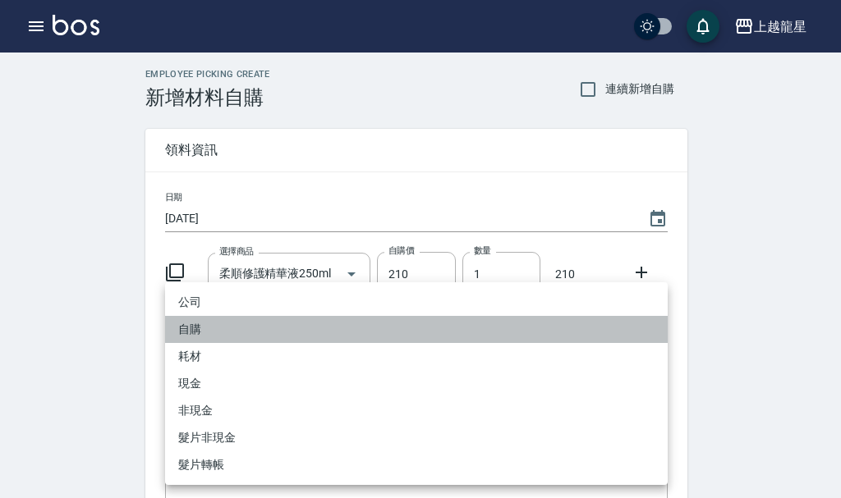
click at [176, 330] on li "自購" at bounding box center [416, 329] width 502 height 27
type input "自購"
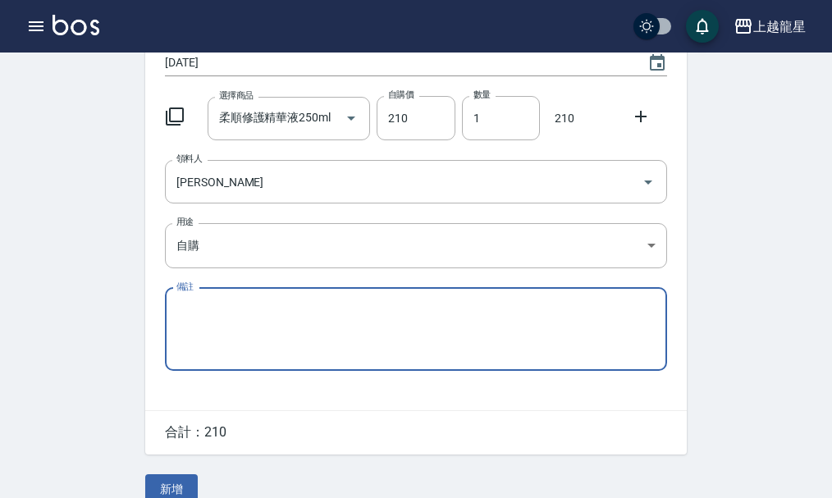
scroll to position [181, 0]
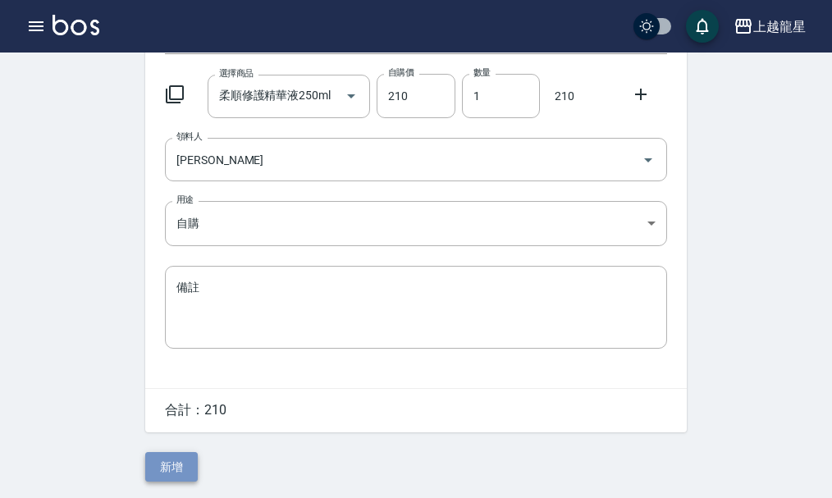
click at [174, 463] on button "新增" at bounding box center [171, 467] width 53 height 30
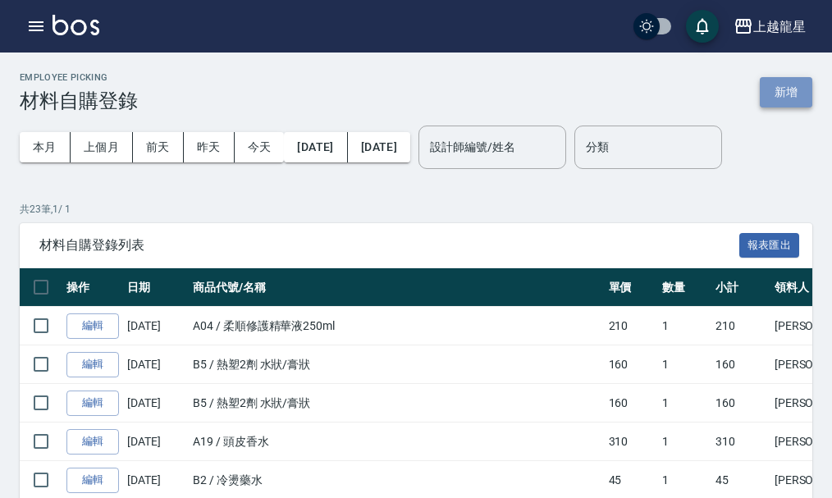
click at [785, 94] on button "新增" at bounding box center [786, 92] width 53 height 30
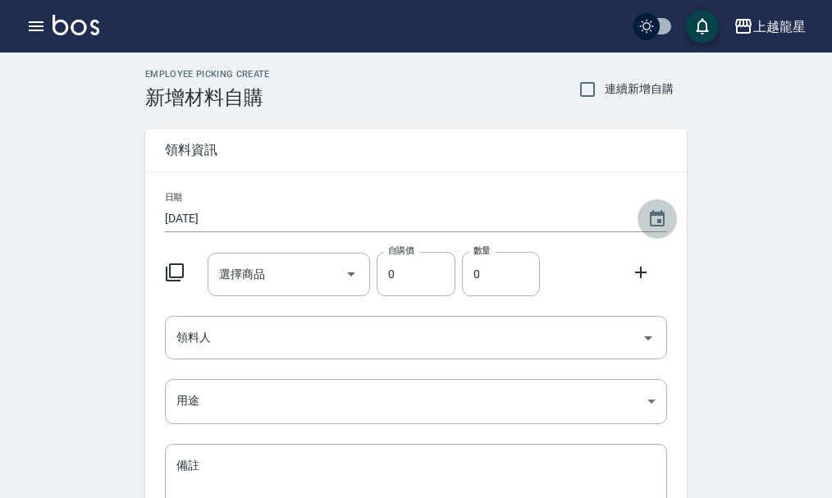
click at [662, 218] on icon "Choose date, selected date is 2025-08-19" at bounding box center [658, 219] width 20 height 20
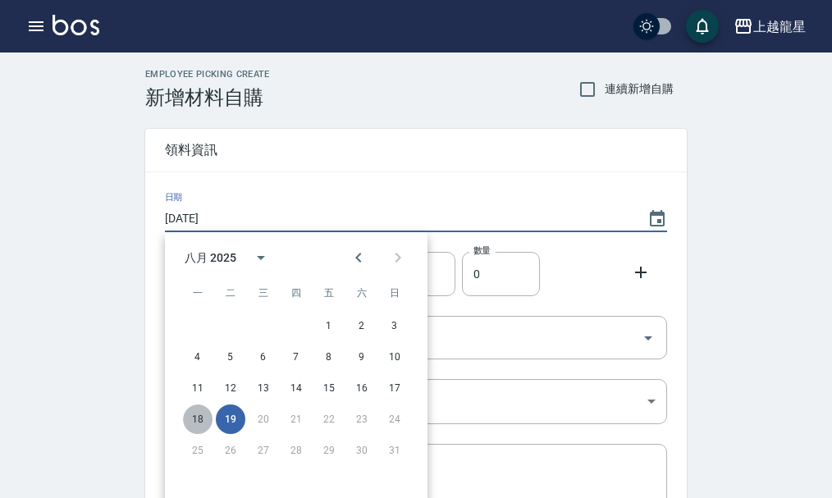
click at [189, 418] on button "18" at bounding box center [198, 420] width 30 height 30
type input "[DATE]"
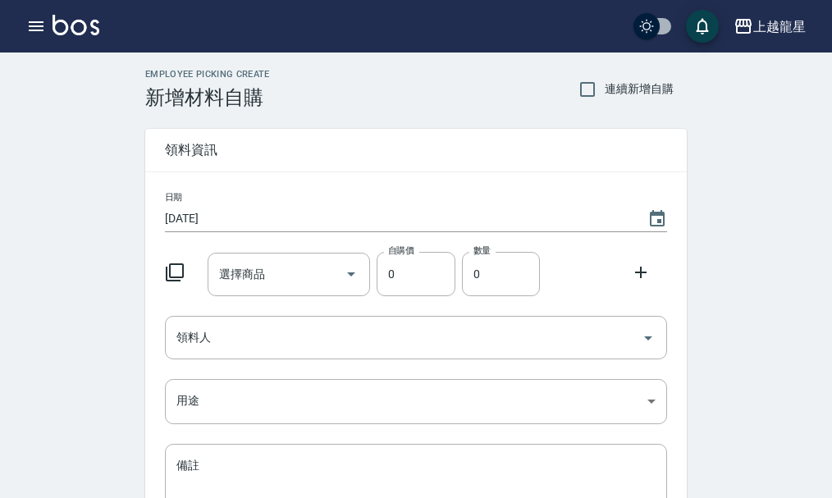
click at [180, 275] on icon at bounding box center [175, 273] width 20 height 20
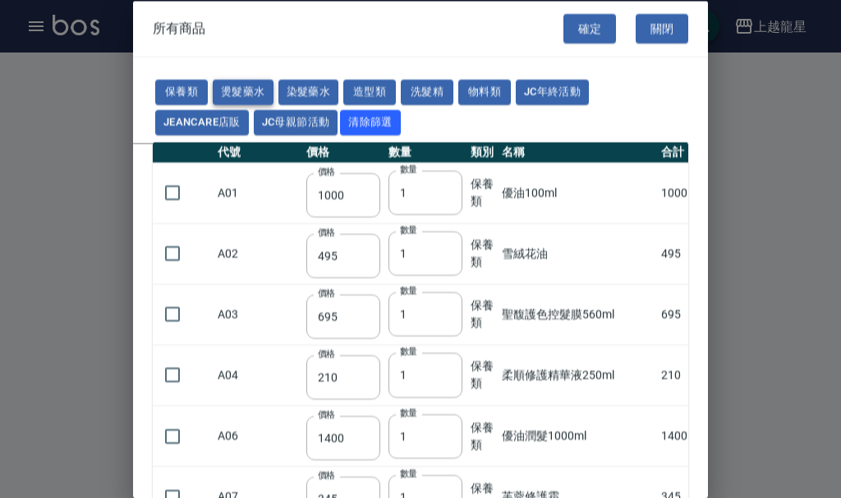
click at [226, 84] on button "燙髮藥水" at bounding box center [243, 92] width 61 height 25
type input "110"
type input "45"
type input "250"
type input "190"
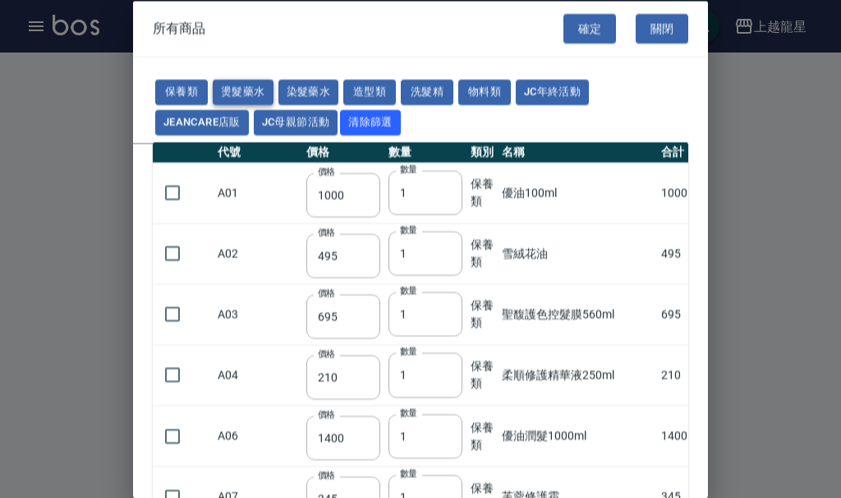
type input "160"
type input "360"
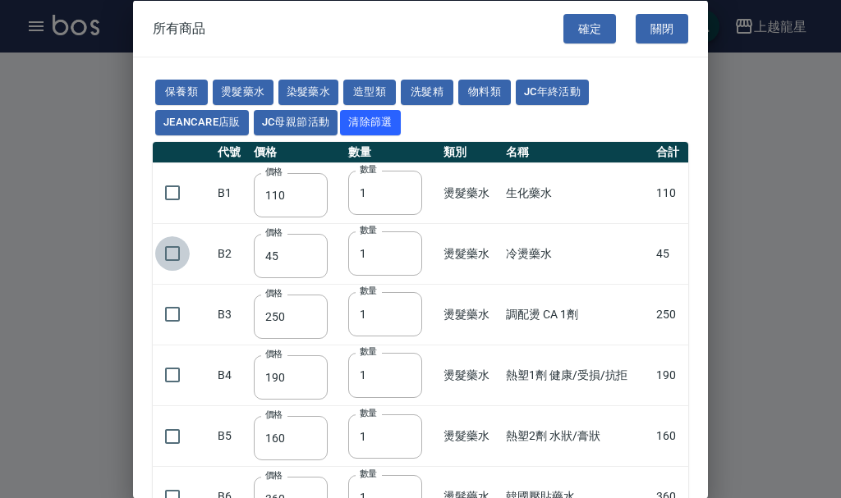
click at [179, 246] on input "checkbox" at bounding box center [172, 253] width 34 height 34
checkbox input "true"
click at [563, 26] on button "確定" at bounding box center [589, 28] width 53 height 30
type input "冷燙藥水"
type input "45"
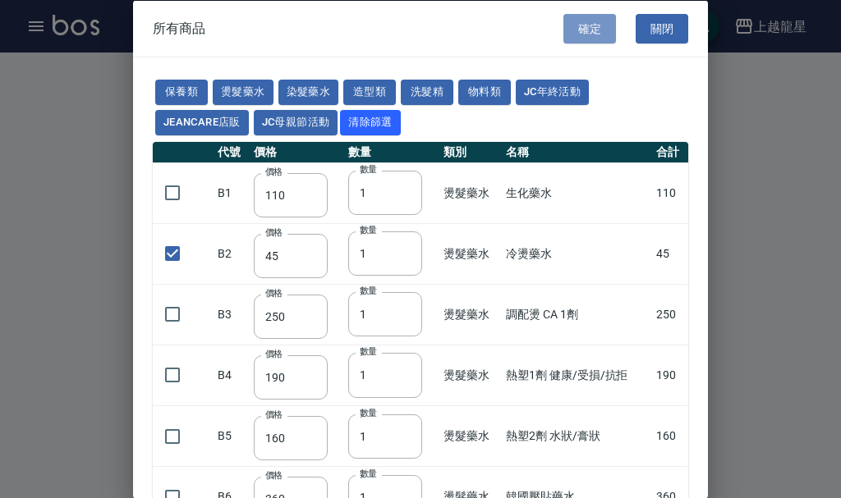
type input "1"
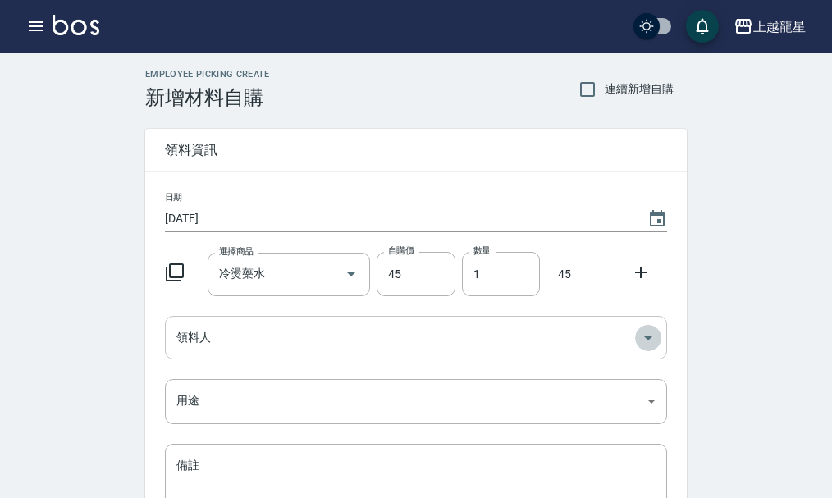
click at [649, 338] on icon "Open" at bounding box center [648, 339] width 8 height 4
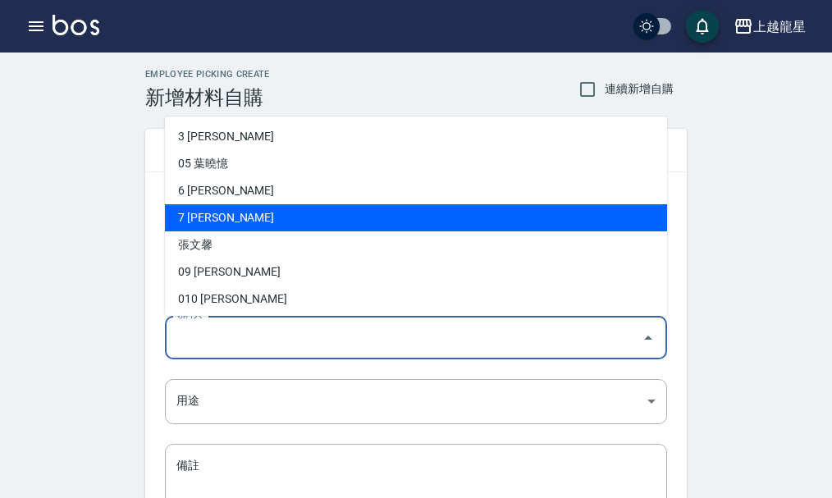
click at [209, 212] on li "7 曾雅君" at bounding box center [416, 217] width 502 height 27
type input "曾雅君"
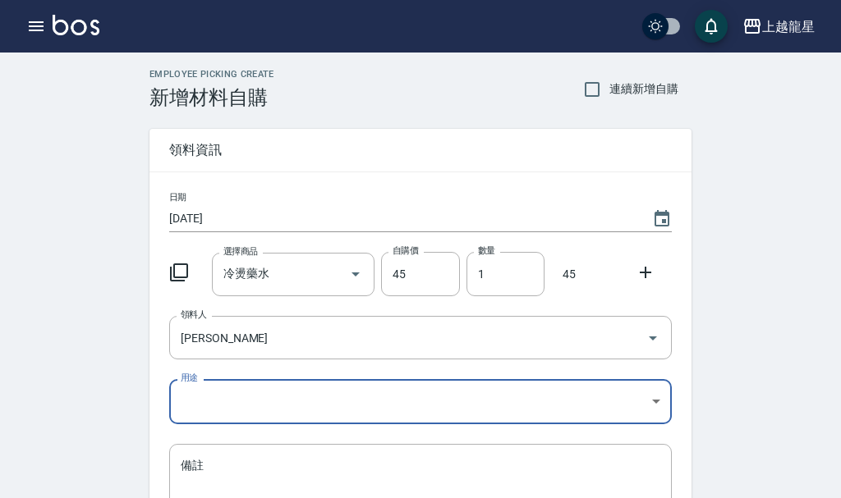
click at [645, 400] on body "上越龍星 登出 櫃檯作業 打帳單 帳單列表 現金收支登錄 高階收支登錄 材料自購登錄 每日結帳 現場電腦打卡 預約管理 預約管理 單日預約紀錄 單週預約紀錄 …" at bounding box center [420, 338] width 841 height 676
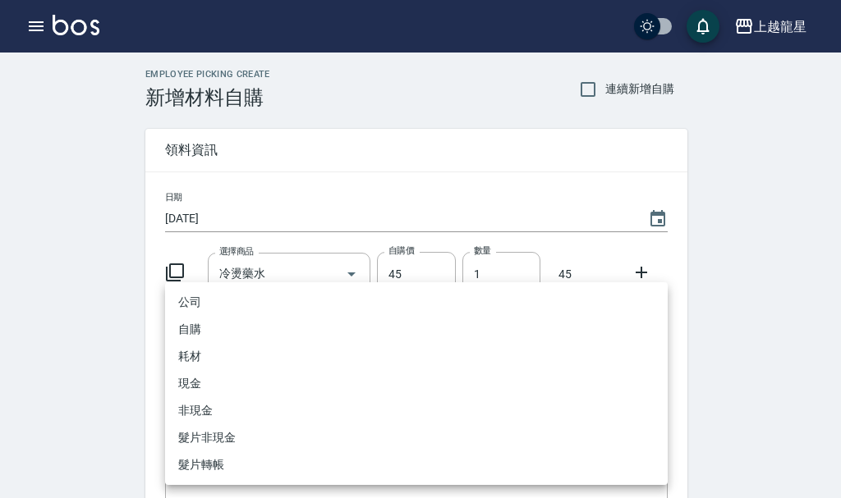
click at [213, 331] on li "自購" at bounding box center [416, 329] width 502 height 27
type input "自購"
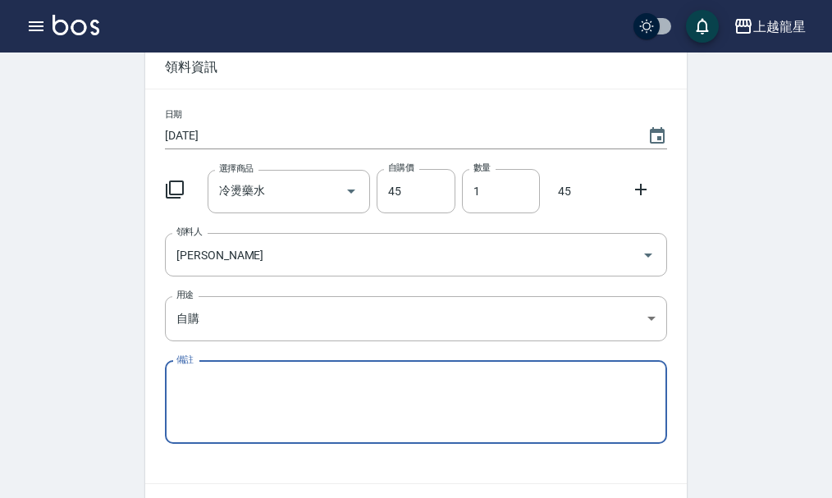
scroll to position [181, 0]
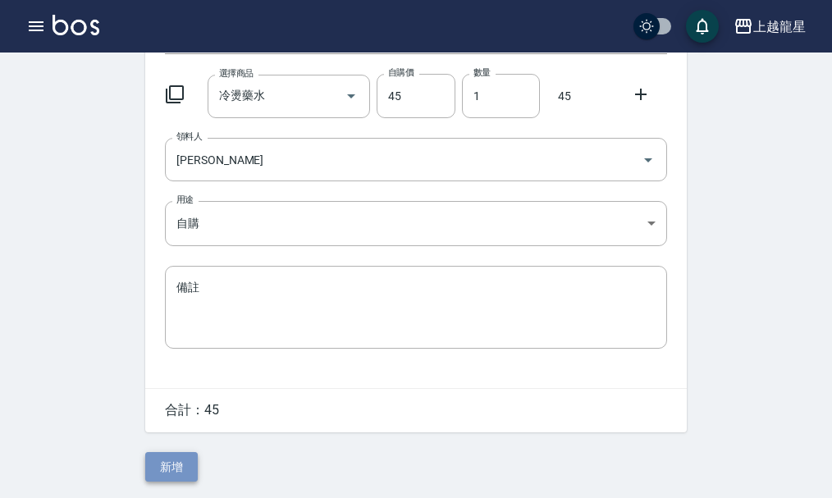
click at [163, 466] on button "新增" at bounding box center [171, 467] width 53 height 30
